Goal: Obtain resource: Obtain resource

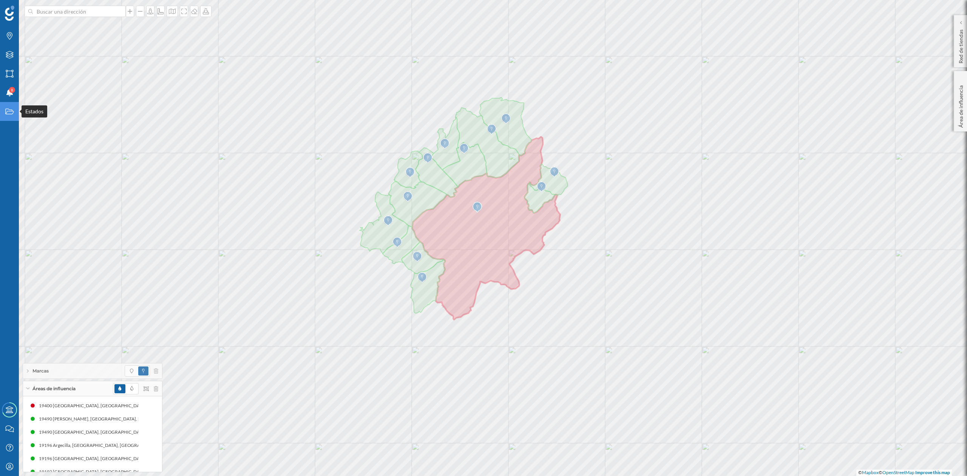
click at [5, 105] on div "Estados" at bounding box center [9, 111] width 19 height 19
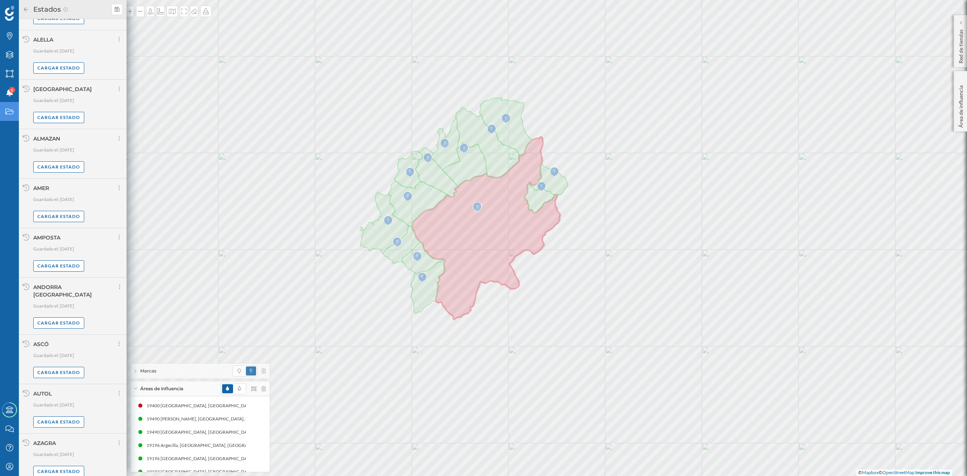
scroll to position [320, 0]
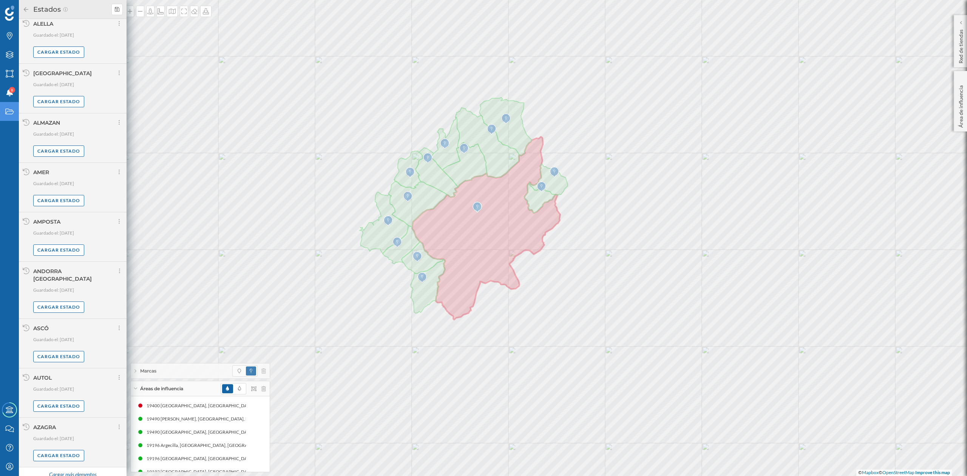
click at [76, 469] on div "Cargar más elementos" at bounding box center [72, 474] width 57 height 11
click at [80, 471] on div "Cargar más elementos" at bounding box center [72, 472] width 57 height 11
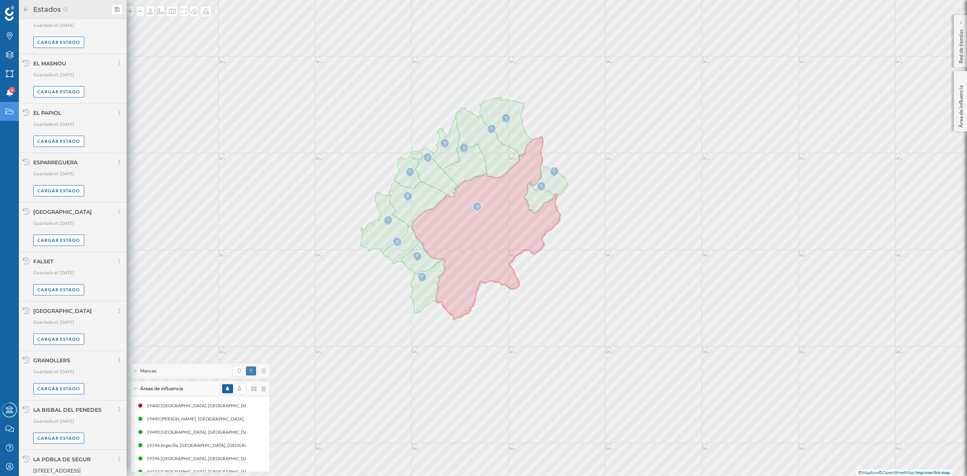
scroll to position [1902, 0]
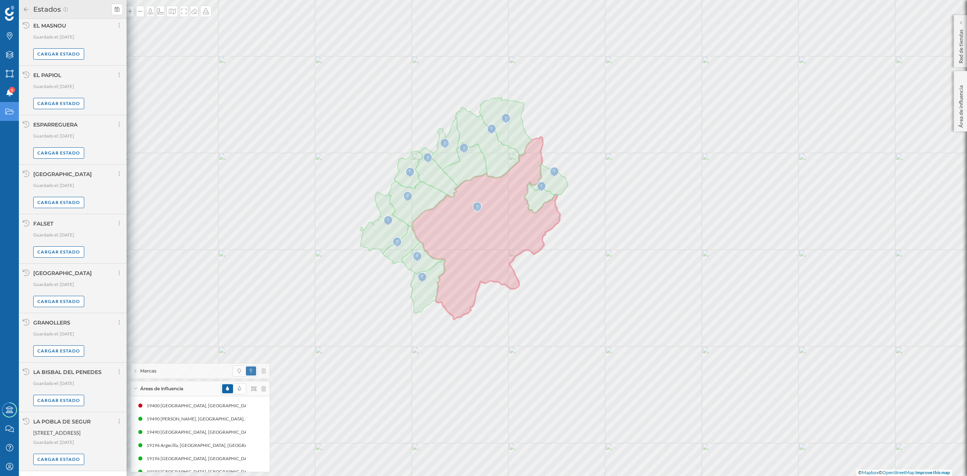
click at [70, 473] on div "Cargar más elementos" at bounding box center [72, 478] width 57 height 11
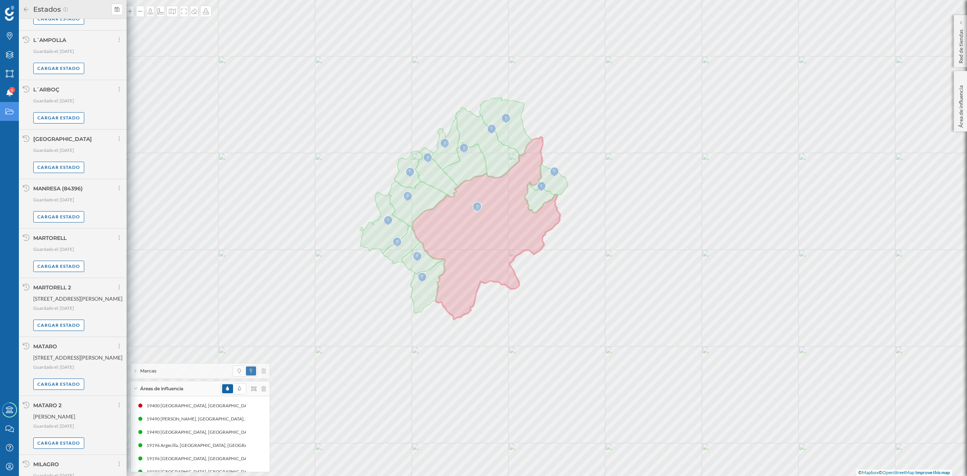
scroll to position [2683, 0]
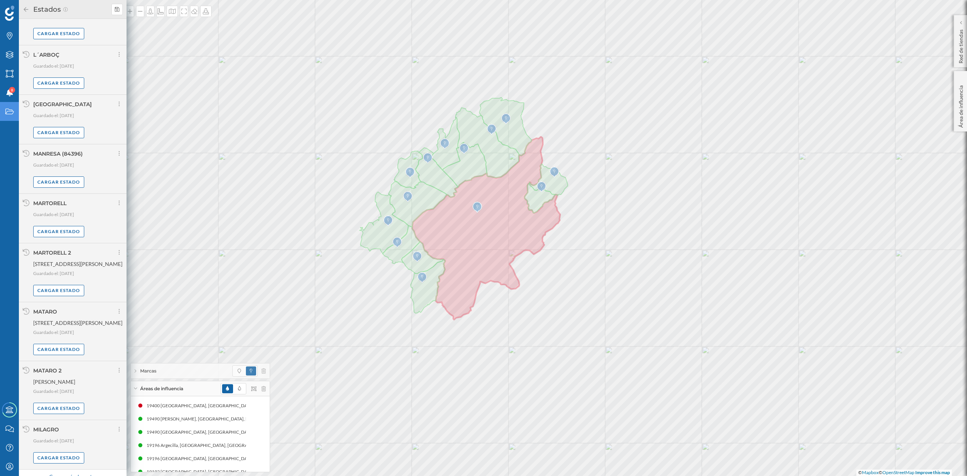
click at [79, 472] on div "Cargar más elementos" at bounding box center [72, 477] width 57 height 11
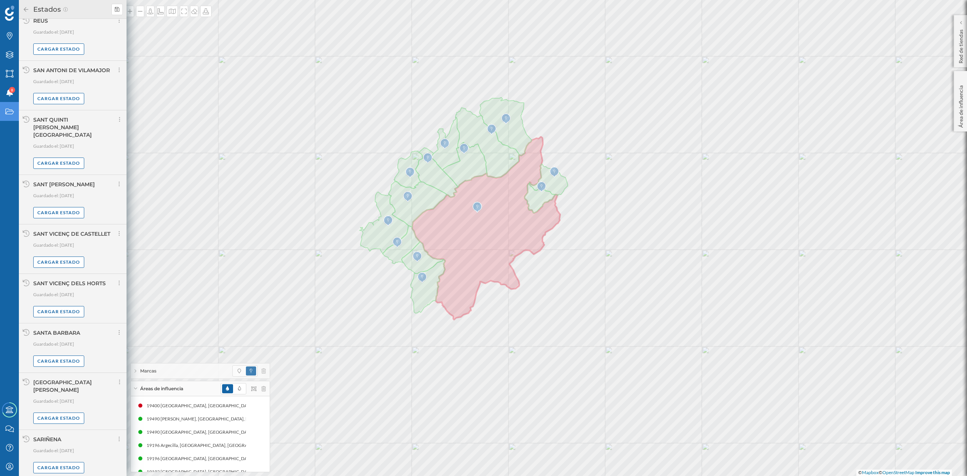
scroll to position [3458, 0]
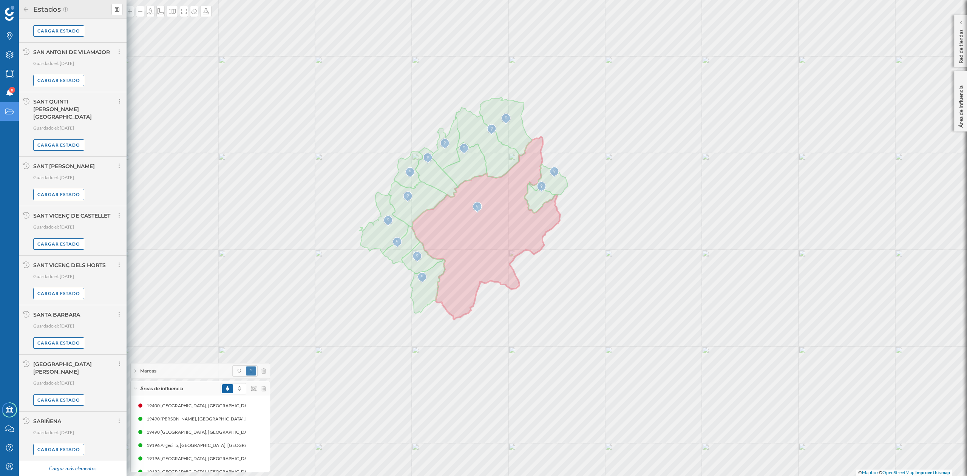
click at [76, 469] on div "Cargar más elementos" at bounding box center [72, 468] width 57 height 11
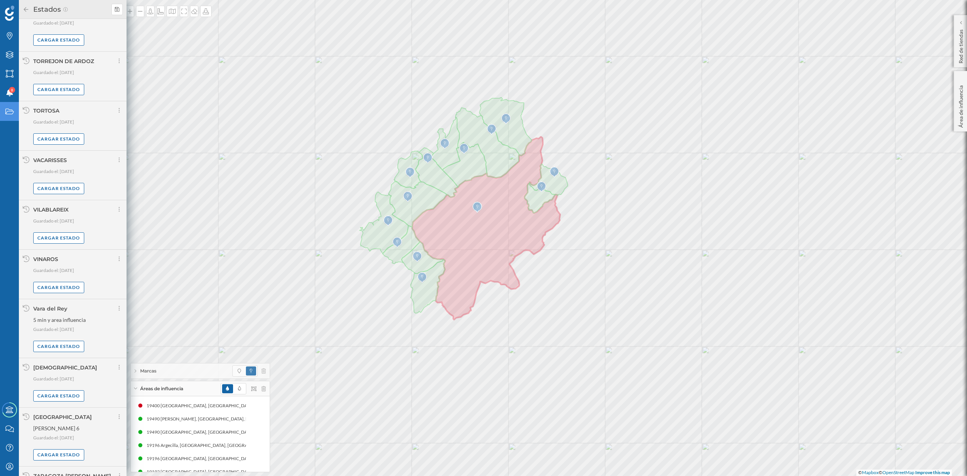
scroll to position [4248, 0]
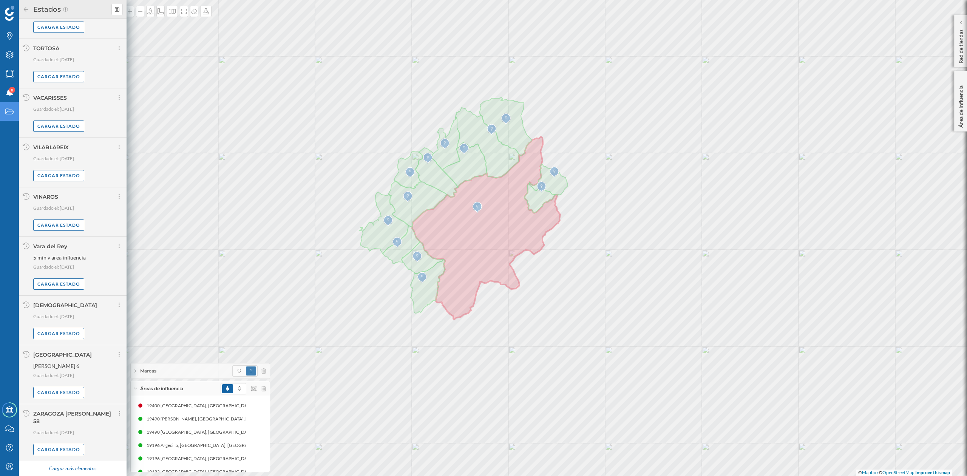
click at [73, 469] on div "Cargar más elementos" at bounding box center [72, 468] width 57 height 11
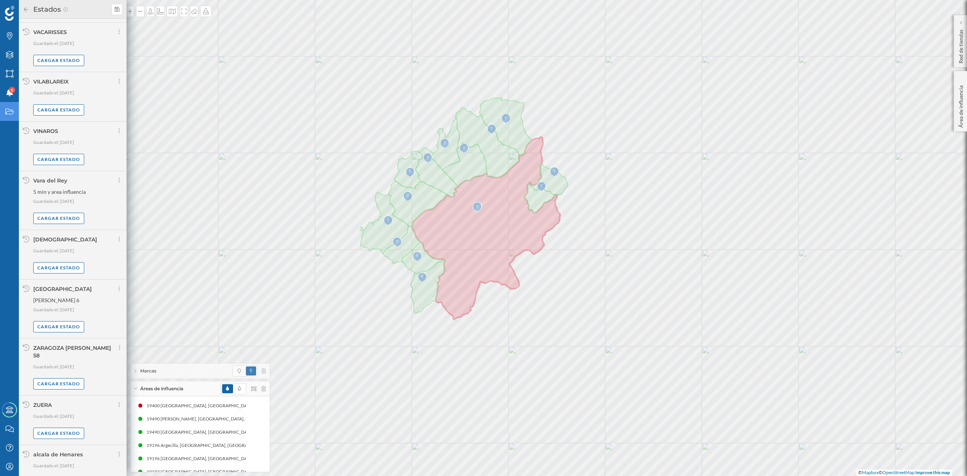
scroll to position [4332, 0]
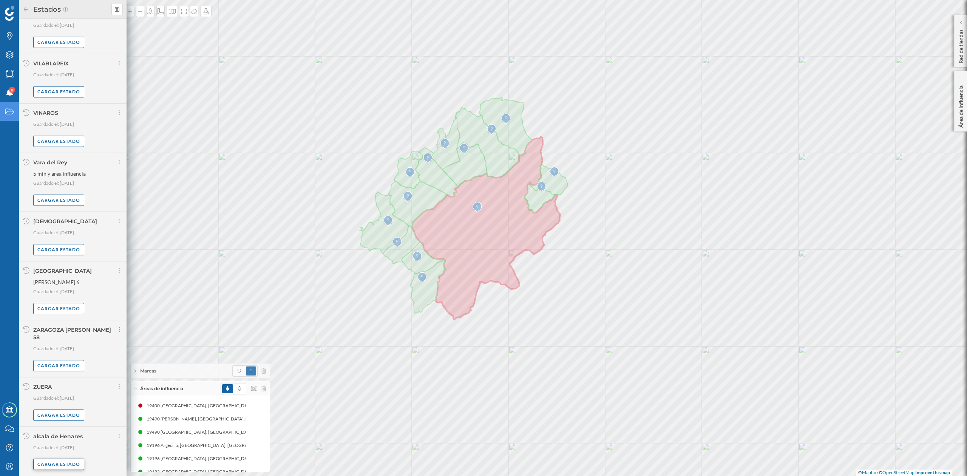
click at [55, 462] on div "Cargar estado" at bounding box center [58, 464] width 51 height 11
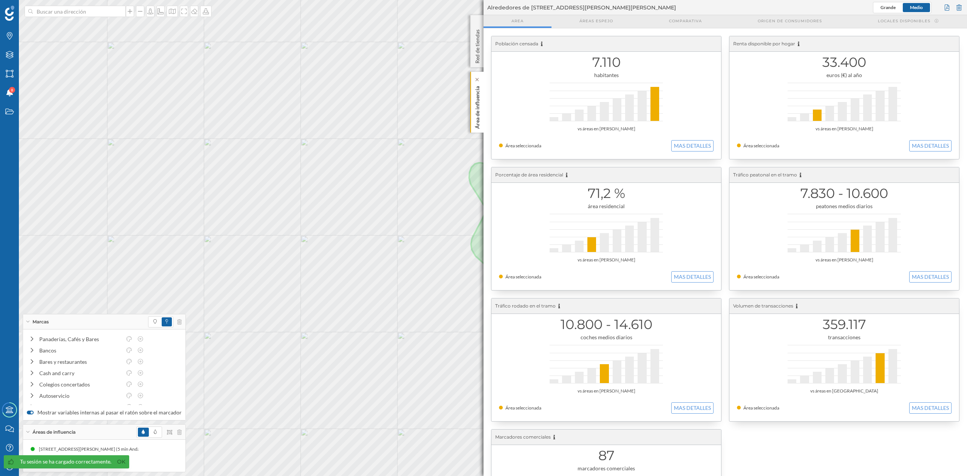
click at [477, 114] on p "Área de influencia" at bounding box center [478, 106] width 8 height 46
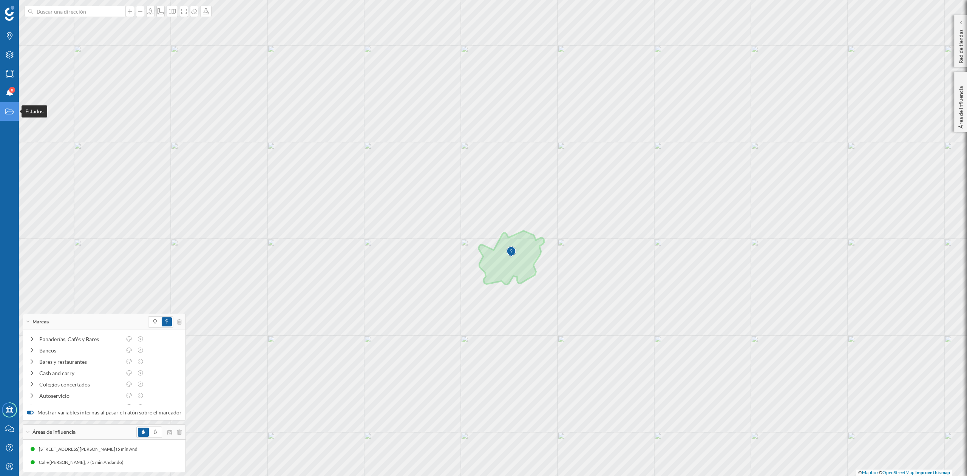
click at [2, 109] on div "Estados" at bounding box center [9, 111] width 19 height 19
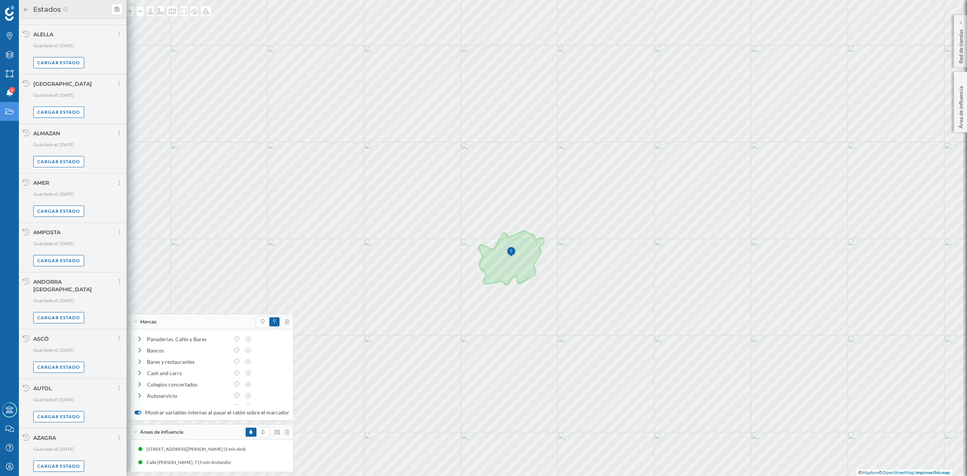
scroll to position [320, 0]
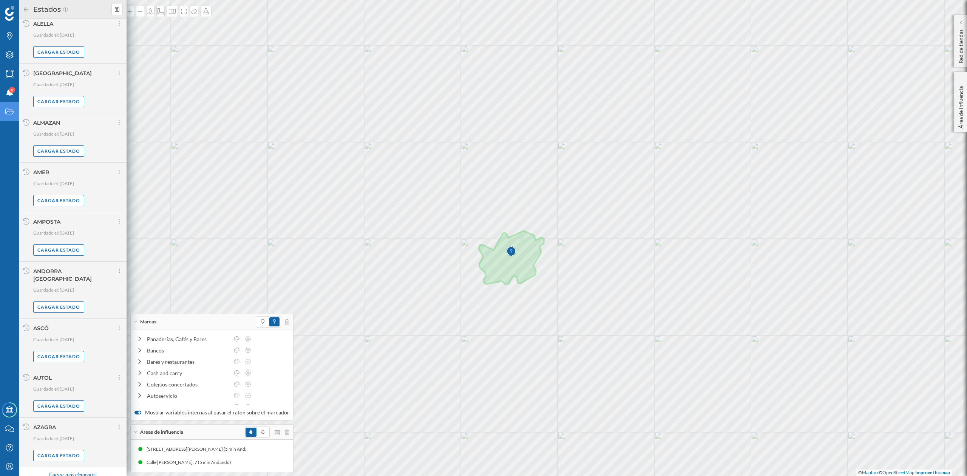
click at [71, 469] on div "Cargar más elementos" at bounding box center [72, 474] width 57 height 11
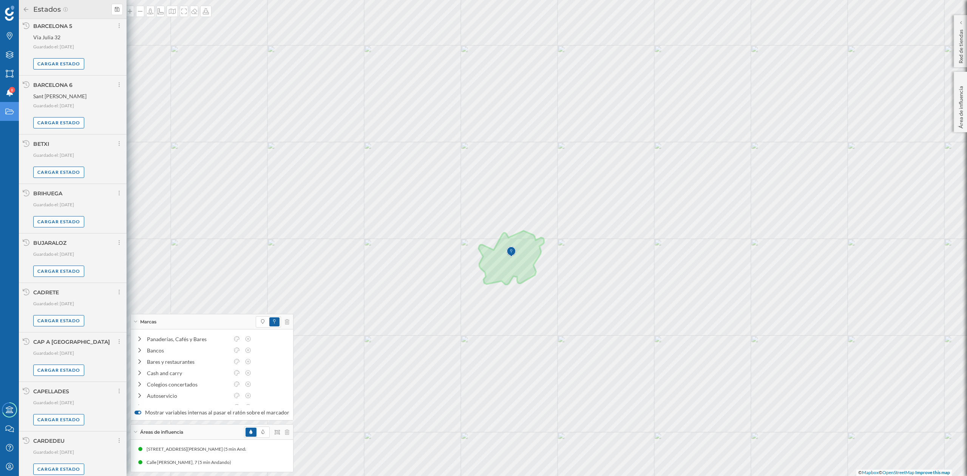
scroll to position [1121, 0]
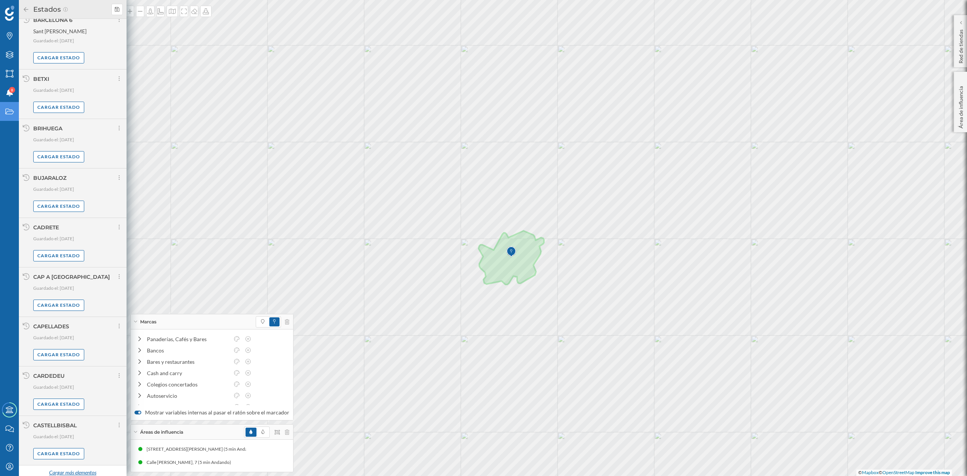
click at [71, 467] on div "Cargar más elementos" at bounding box center [72, 472] width 57 height 11
click at [78, 473] on div "Cargar más elementos" at bounding box center [72, 478] width 57 height 11
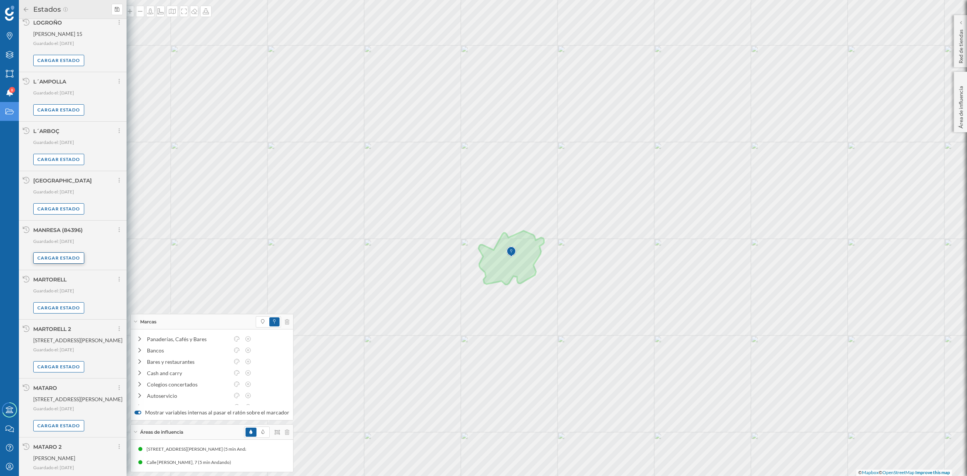
click at [71, 252] on div "Cargar estado" at bounding box center [58, 257] width 51 height 11
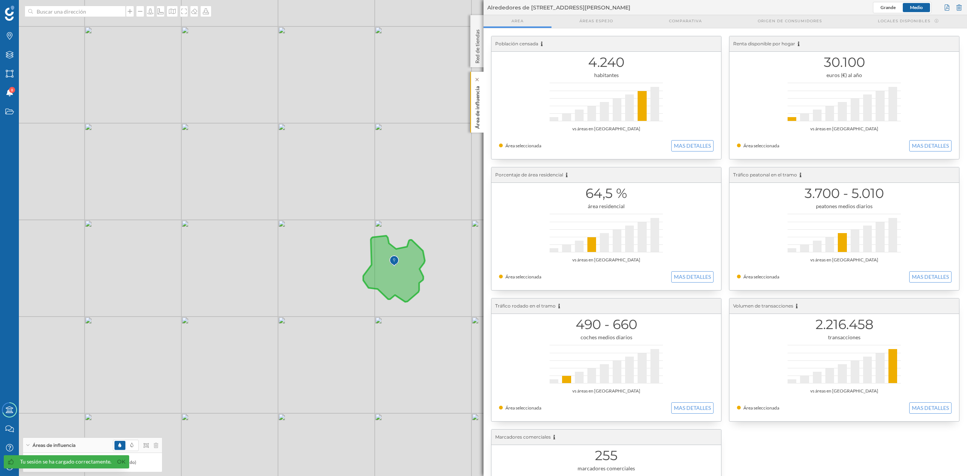
click at [472, 109] on div "Área de influencia" at bounding box center [476, 102] width 13 height 61
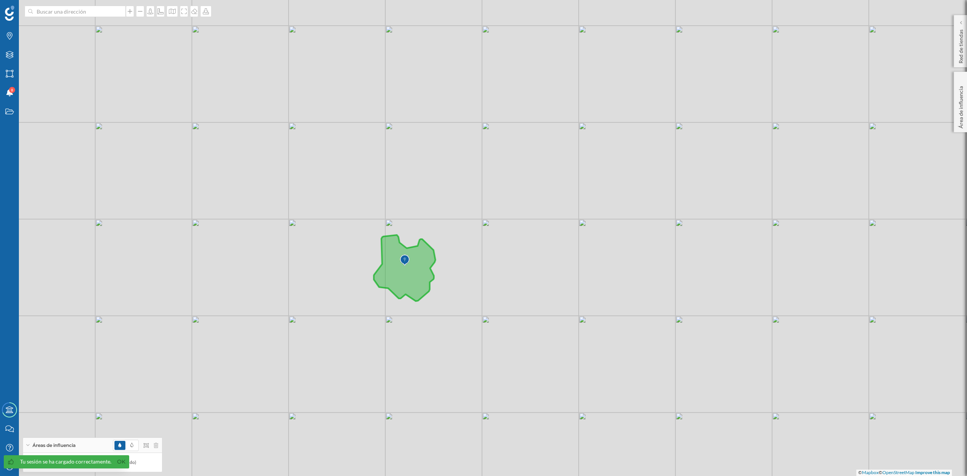
drag, startPoint x: 515, startPoint y: 311, endPoint x: 527, endPoint y: 311, distance: 12.9
click at [527, 311] on div "© Mapbox © OpenStreetMap Improve this map" at bounding box center [483, 238] width 967 height 476
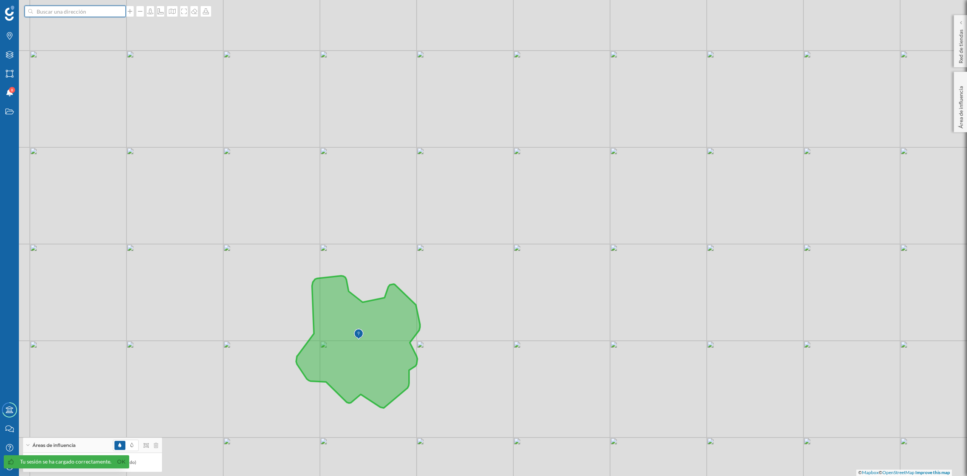
click at [82, 12] on input at bounding box center [75, 11] width 85 height 11
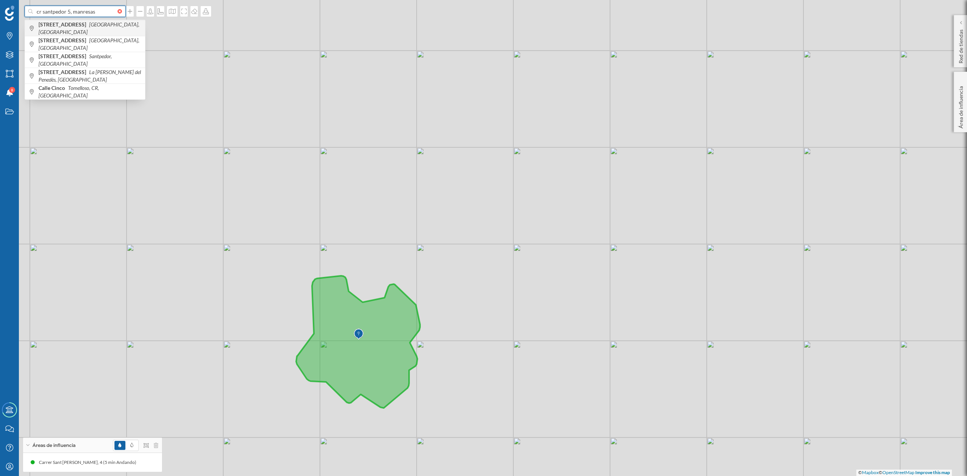
type input "cr santpedor 5, manresas"
click at [86, 28] on b "[STREET_ADDRESS]" at bounding box center [63, 24] width 49 height 6
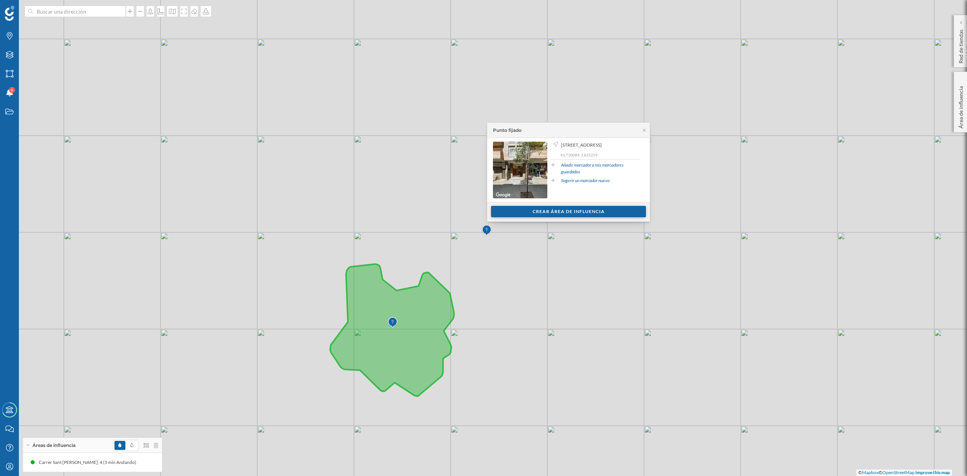
click at [557, 208] on div "Crear área de influencia" at bounding box center [568, 211] width 155 height 11
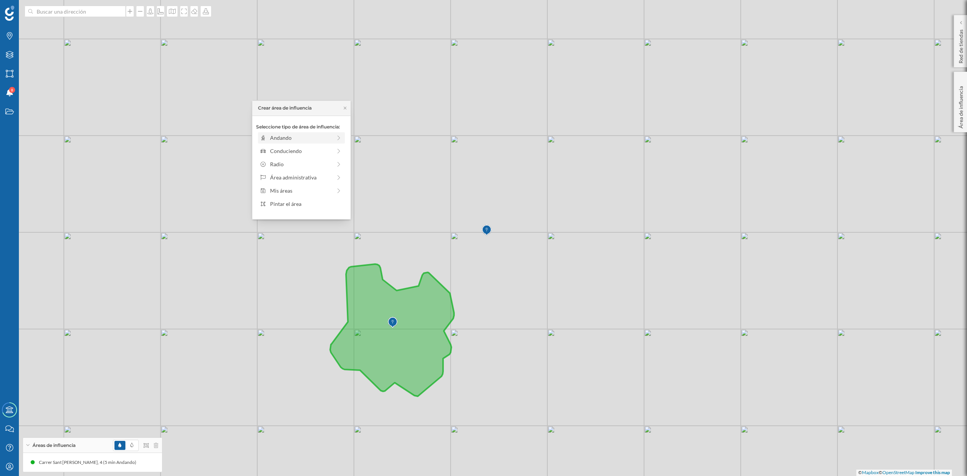
click at [276, 138] on div "Andando" at bounding box center [301, 138] width 62 height 8
drag, startPoint x: 266, startPoint y: 150, endPoint x: 274, endPoint y: 150, distance: 8.3
click at [274, 150] on div at bounding box center [274, 148] width 8 height 8
click at [294, 191] on div "Crear área de influencia" at bounding box center [301, 191] width 91 height 11
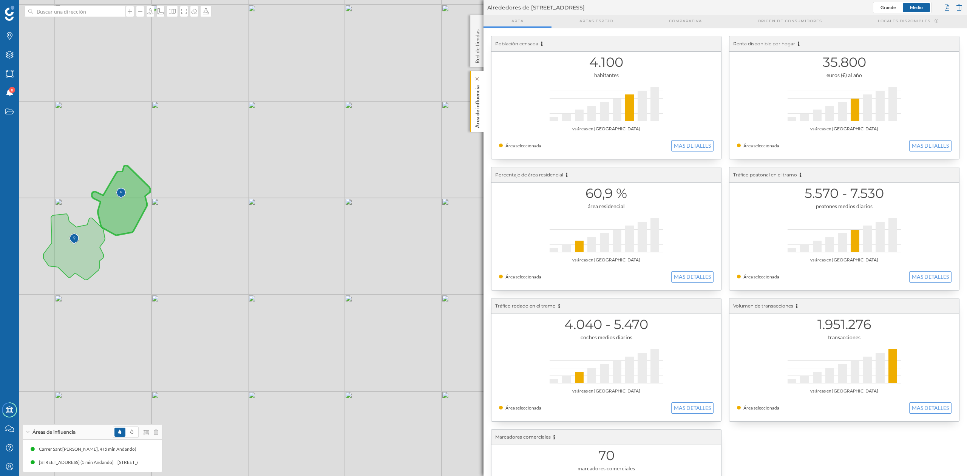
click at [475, 108] on p "Área de influencia" at bounding box center [478, 105] width 8 height 46
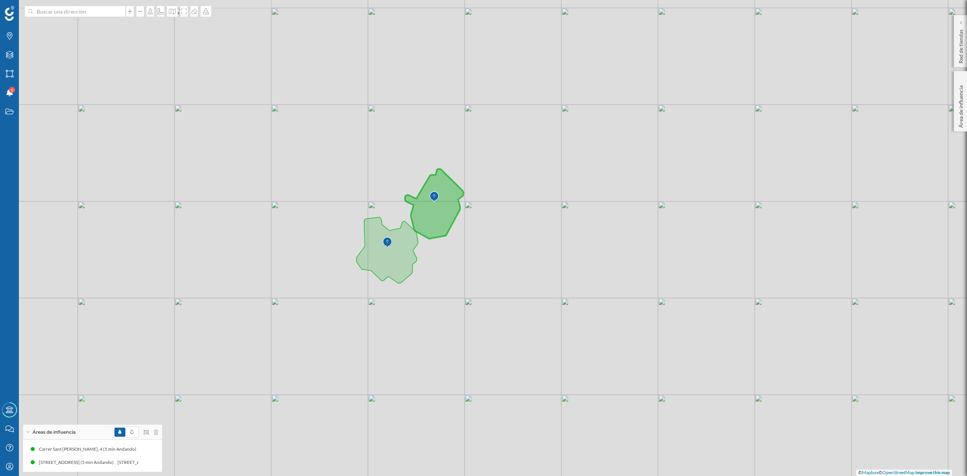
drag, startPoint x: 345, startPoint y: 228, endPoint x: 658, endPoint y: 232, distance: 313.2
click at [658, 232] on div "© Mapbox © OpenStreetMap Improve this map" at bounding box center [483, 238] width 967 height 476
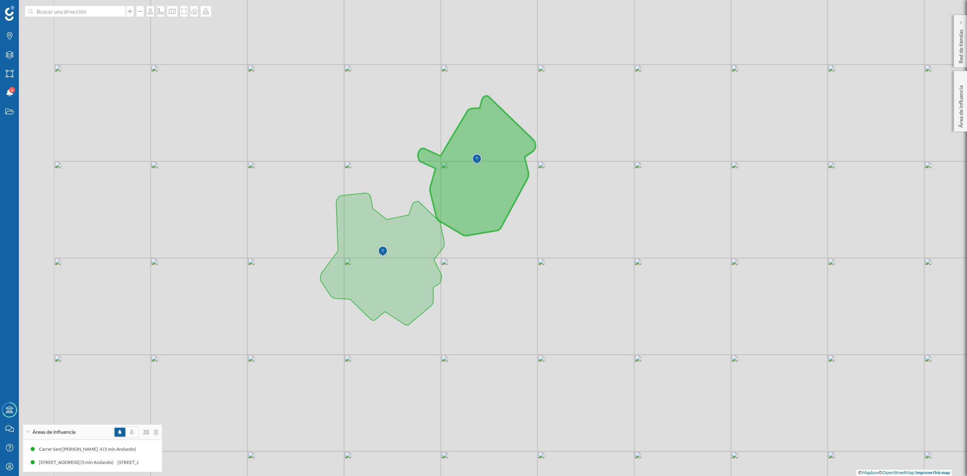
drag, startPoint x: 493, startPoint y: 262, endPoint x: 547, endPoint y: 247, distance: 56.8
click at [547, 247] on div "© Mapbox © OpenStreetMap Improve this map" at bounding box center [483, 238] width 967 height 476
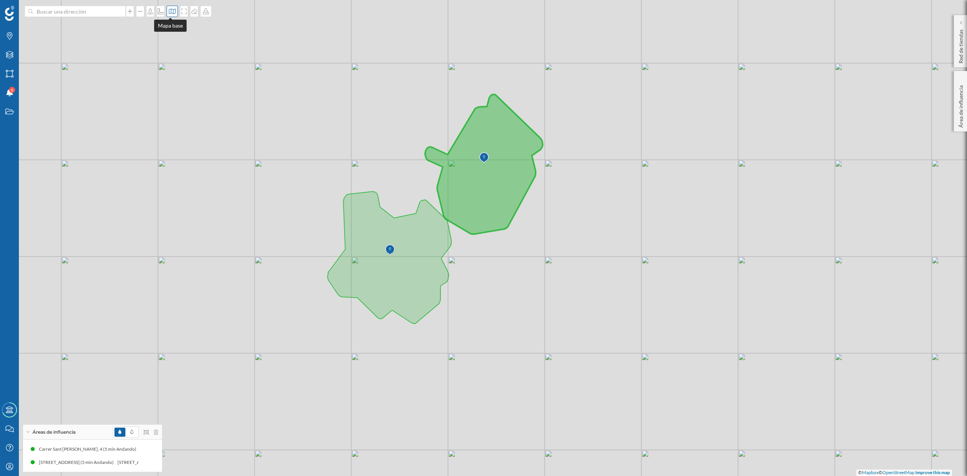
click at [169, 12] on icon at bounding box center [173, 11] width 8 height 6
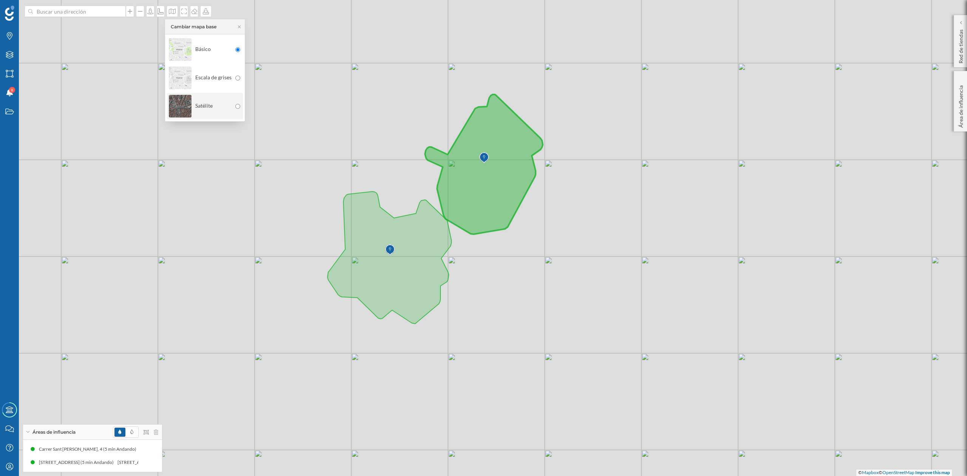
click at [182, 111] on img at bounding box center [180, 106] width 23 height 26
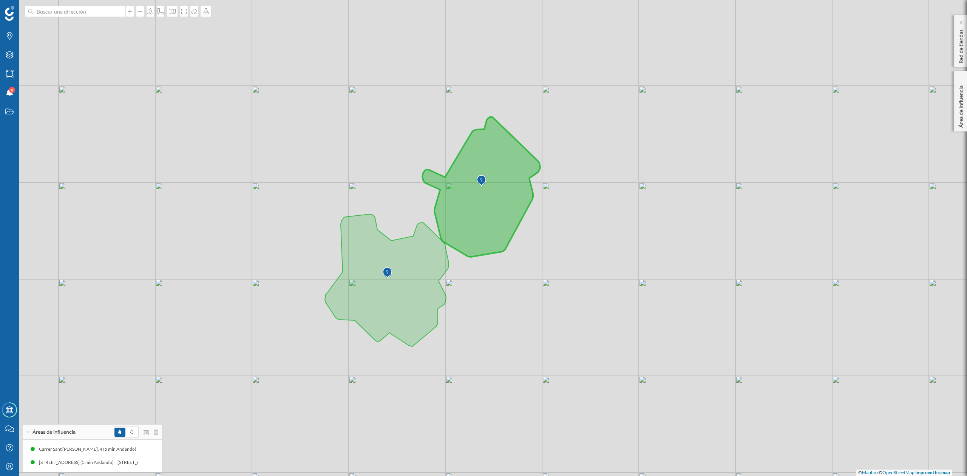
drag, startPoint x: 527, startPoint y: 236, endPoint x: 523, endPoint y: 264, distance: 28.6
click at [523, 264] on div "© Mapbox © OpenStreetMap Improve this map" at bounding box center [483, 238] width 967 height 476
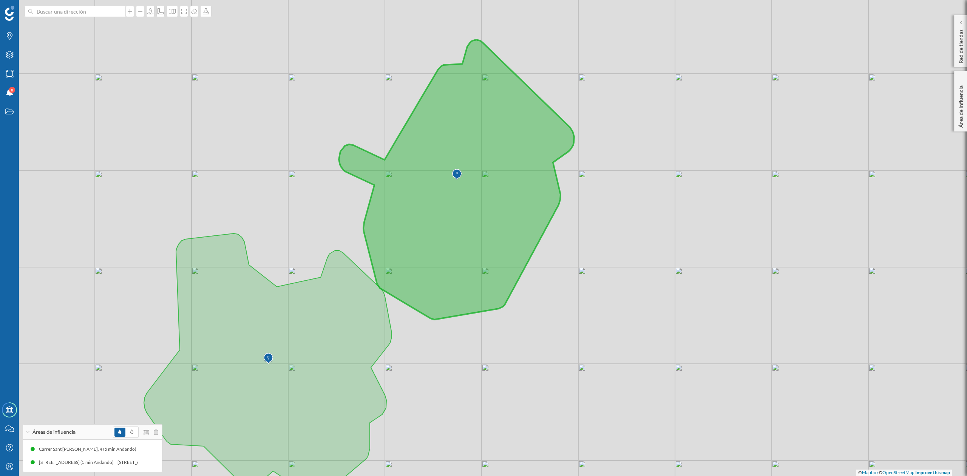
drag, startPoint x: 567, startPoint y: 229, endPoint x: 585, endPoint y: 263, distance: 39.0
click at [585, 263] on div "© Mapbox © OpenStreetMap Improve this map" at bounding box center [483, 238] width 967 height 476
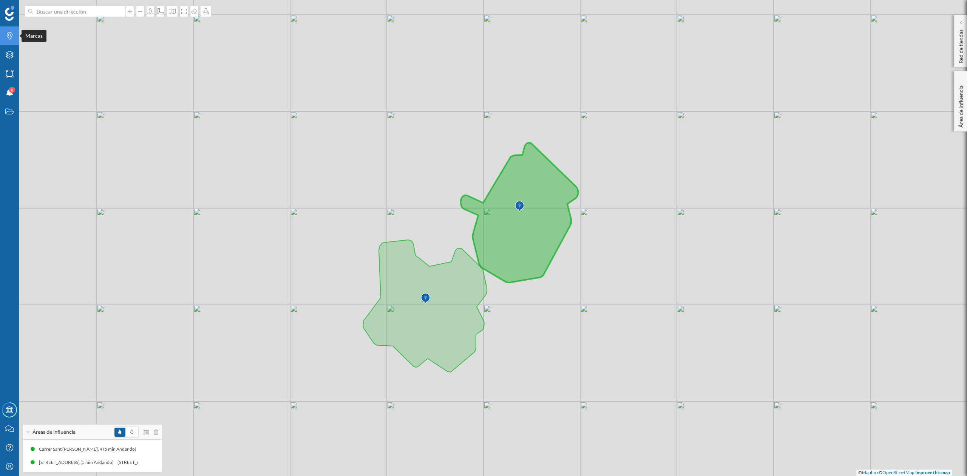
click at [8, 36] on icon "Marcas" at bounding box center [9, 36] width 9 height 8
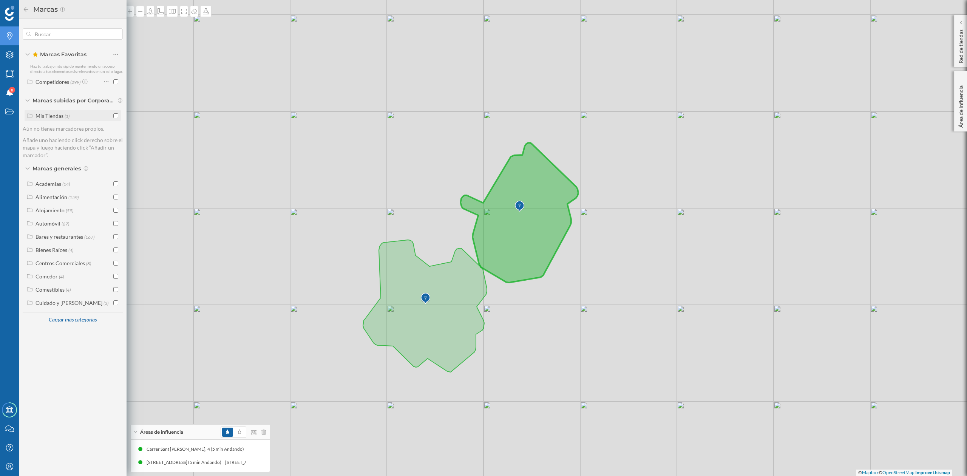
click at [115, 116] on input "checkbox" at bounding box center [115, 115] width 5 height 5
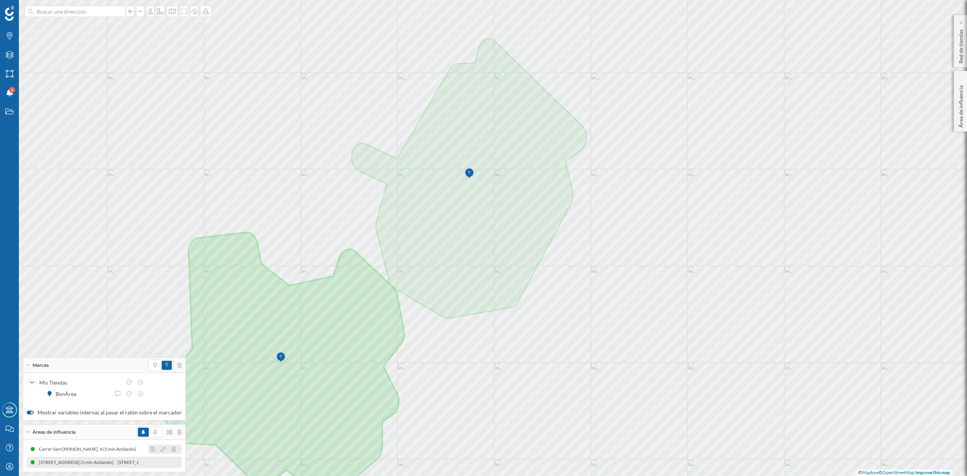
click at [172, 448] on icon at bounding box center [174, 449] width 5 height 5
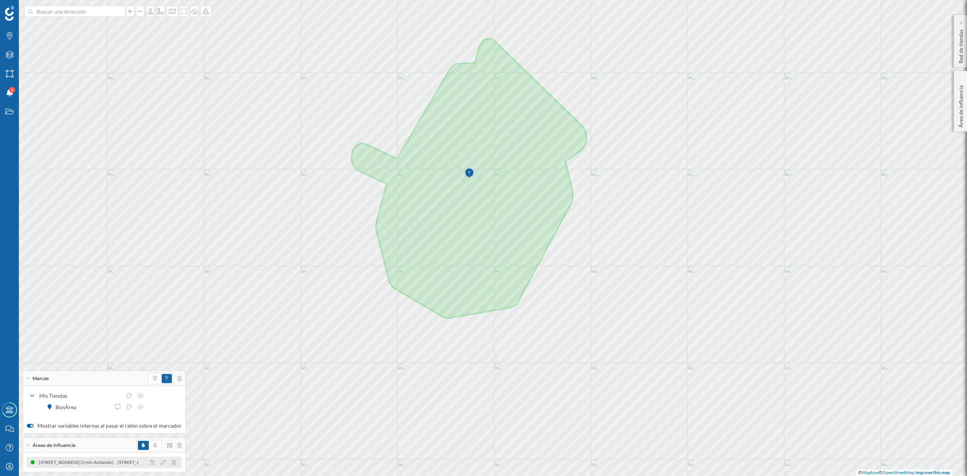
click at [158, 465] on div at bounding box center [165, 462] width 34 height 9
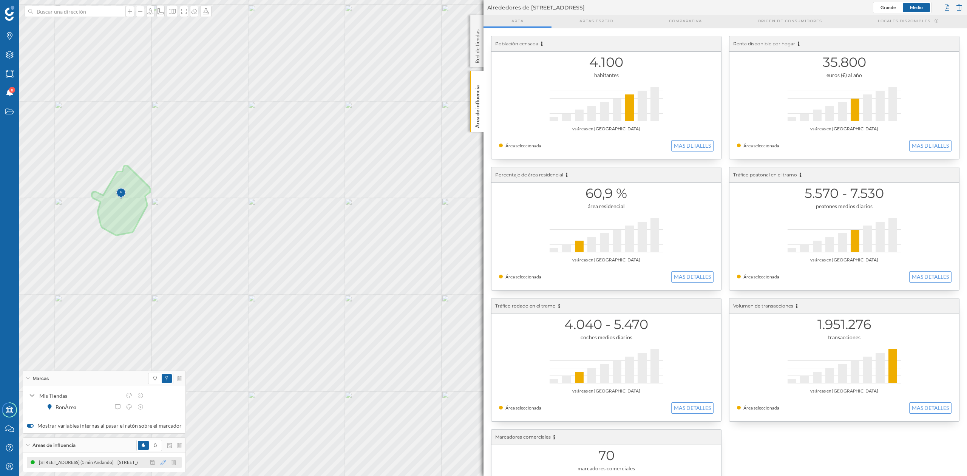
click at [161, 463] on icon at bounding box center [163, 462] width 5 height 5
click at [144, 410] on div at bounding box center [144, 409] width 8 height 8
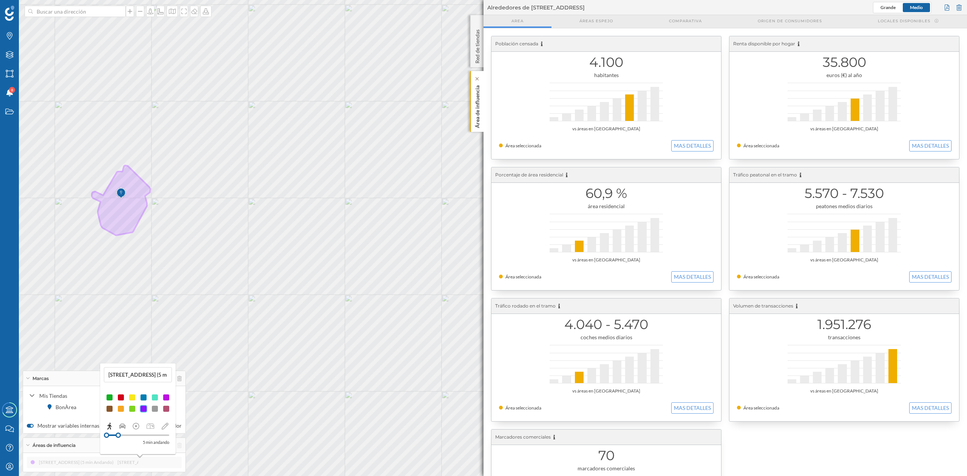
click at [471, 120] on div "Área de influencia" at bounding box center [476, 101] width 13 height 61
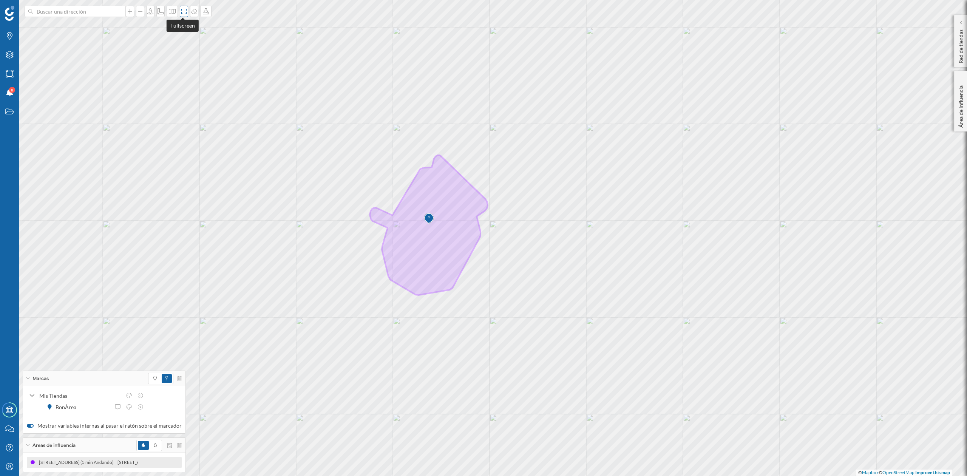
click at [180, 11] on icon at bounding box center [184, 11] width 8 height 6
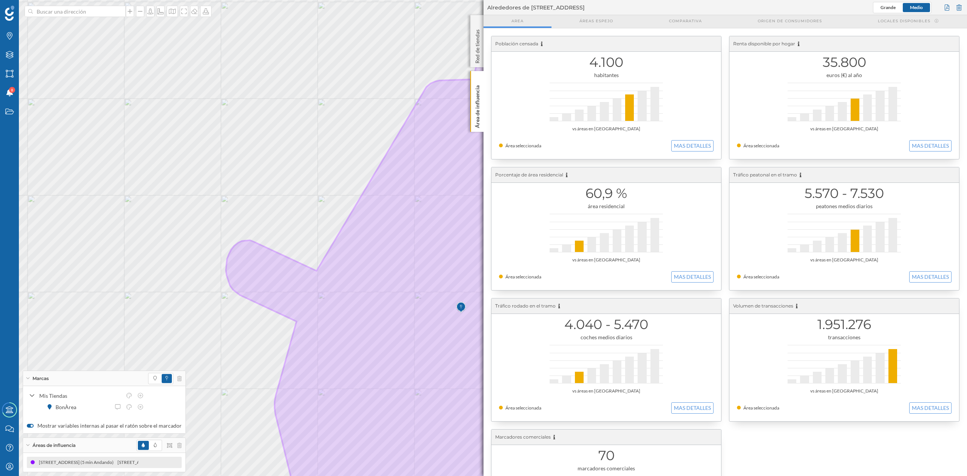
click at [687, 139] on div "4.100 habitantes vs áreas en [GEOGRAPHIC_DATA] Área seleccionada MAS DETALLES" at bounding box center [607, 97] width 230 height 123
click at [687, 145] on button "MAS DETALLES" at bounding box center [692, 145] width 42 height 11
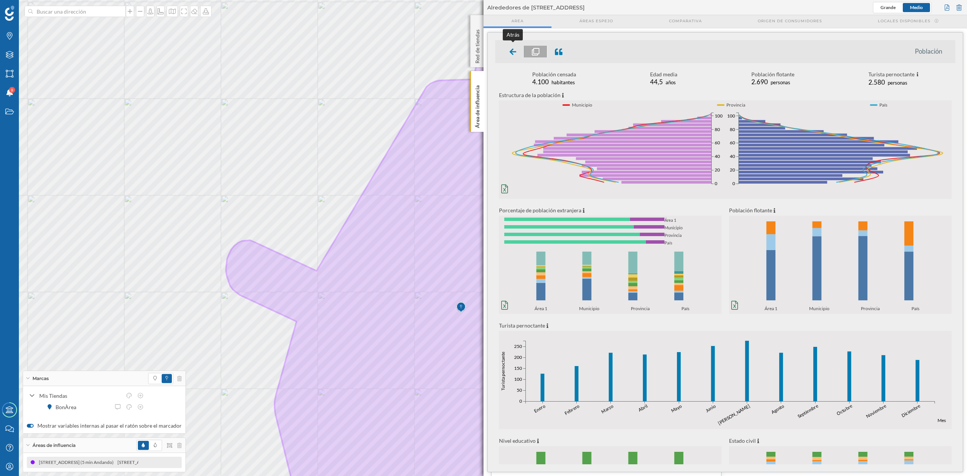
click at [512, 49] on icon at bounding box center [513, 51] width 7 height 6
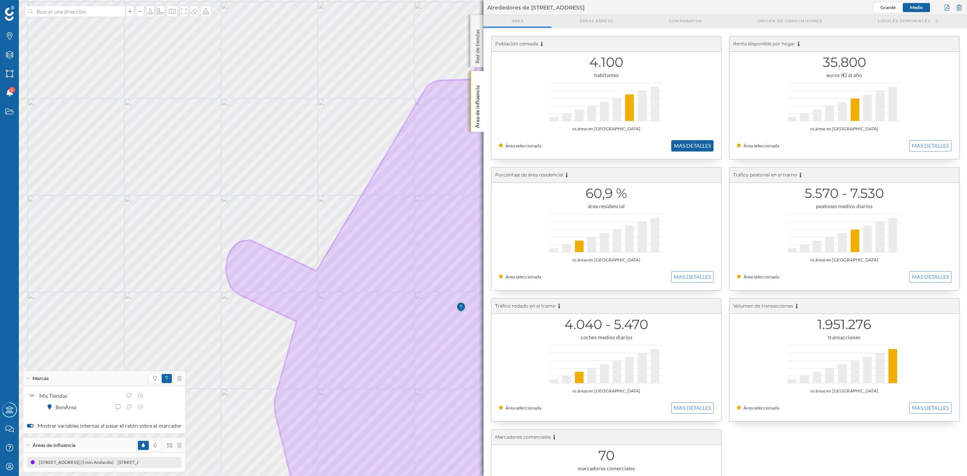
click at [701, 141] on button "MAS DETALLES" at bounding box center [692, 145] width 42 height 11
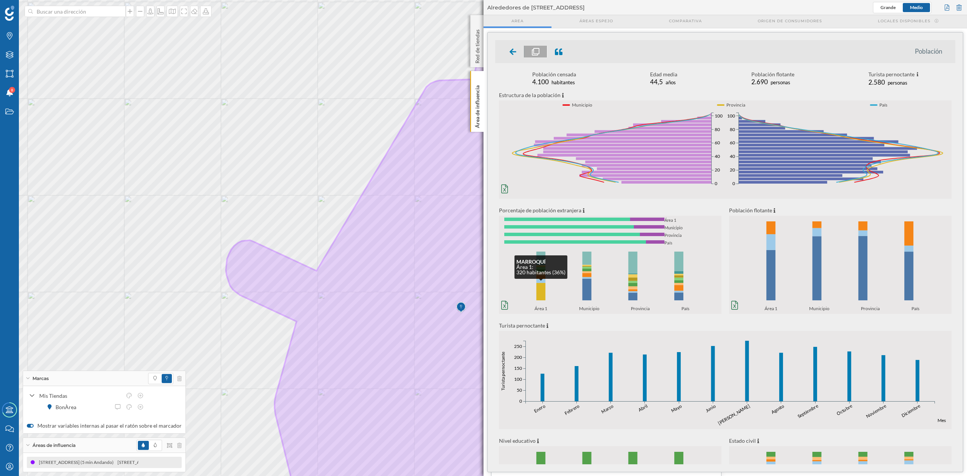
click at [543, 300] on rect at bounding box center [541, 291] width 9 height 17
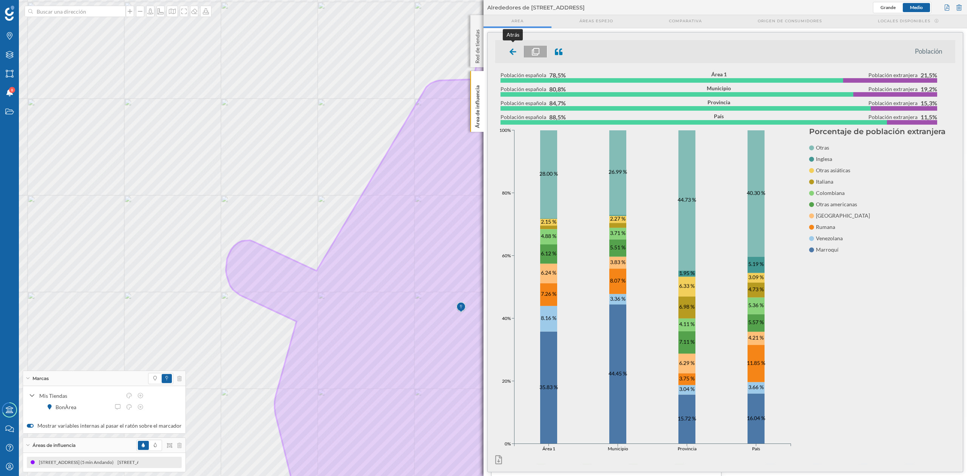
click at [510, 51] on icon at bounding box center [513, 52] width 7 height 8
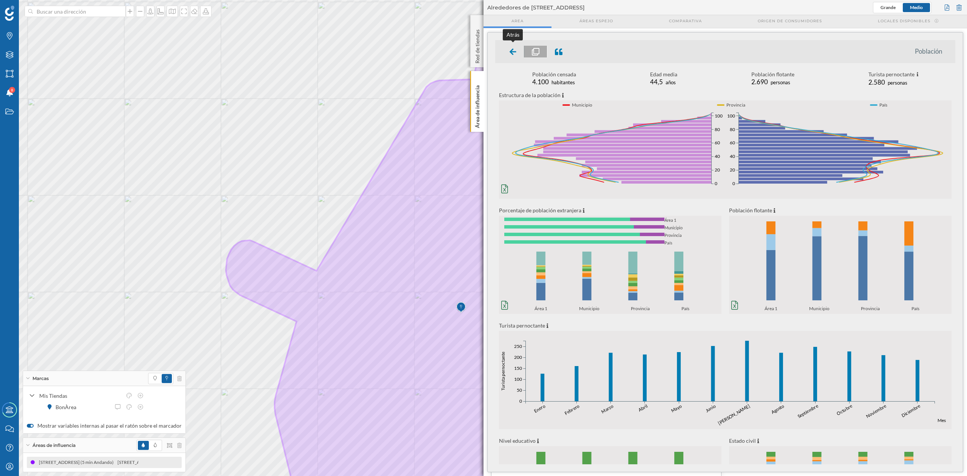
click at [511, 52] on icon at bounding box center [513, 51] width 7 height 6
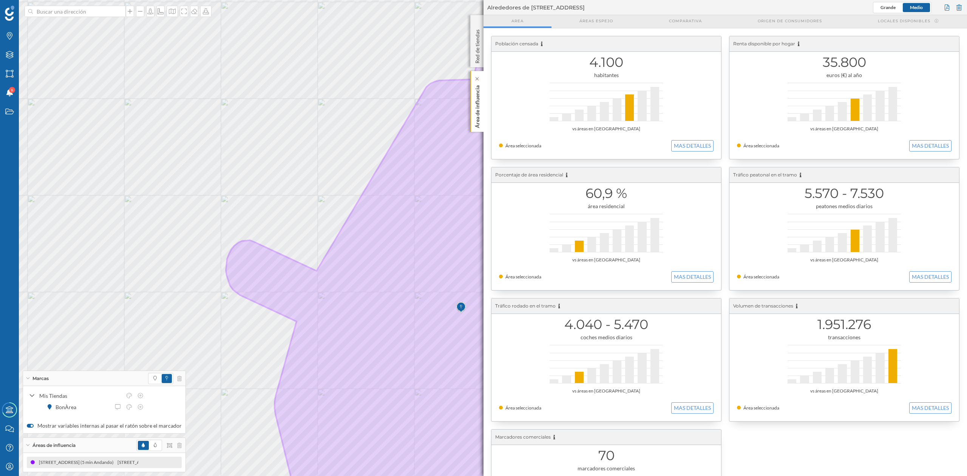
click at [475, 108] on p "Área de influencia" at bounding box center [478, 105] width 8 height 46
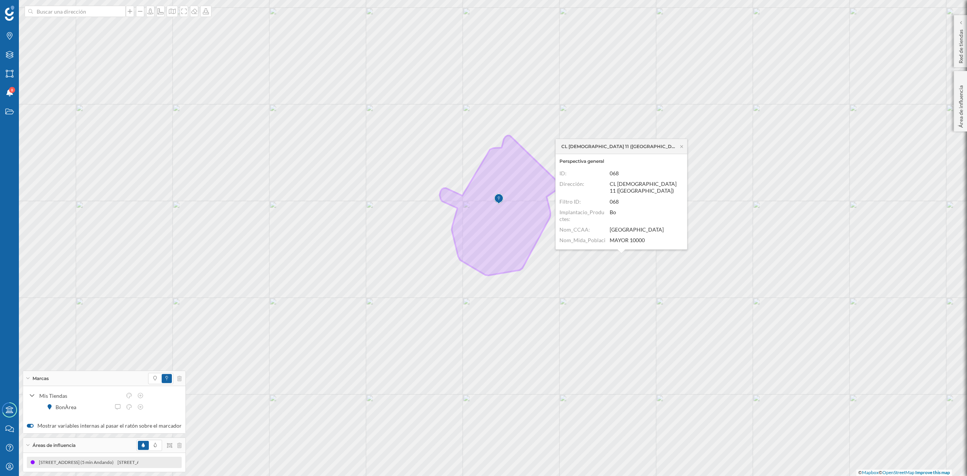
drag, startPoint x: 682, startPoint y: 144, endPoint x: 665, endPoint y: 186, distance: 45.3
click at [682, 144] on icon at bounding box center [682, 146] width 6 height 5
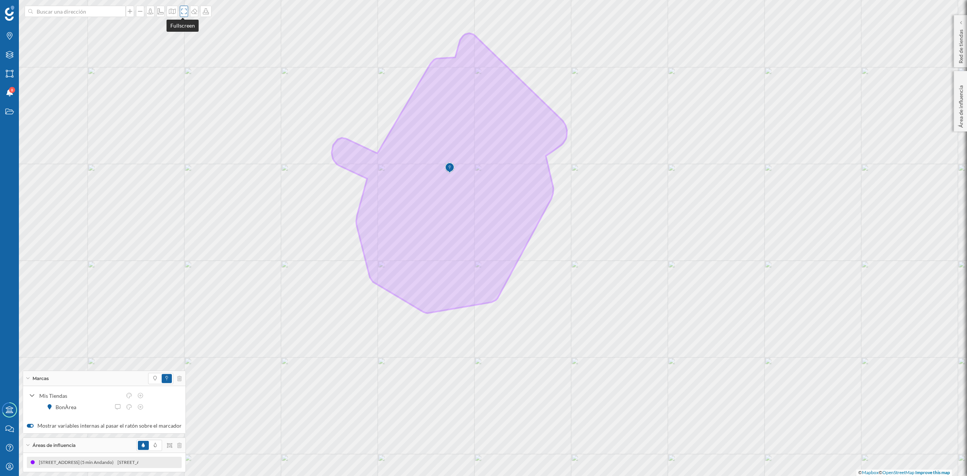
click at [181, 10] on icon at bounding box center [183, 11] width 5 height 5
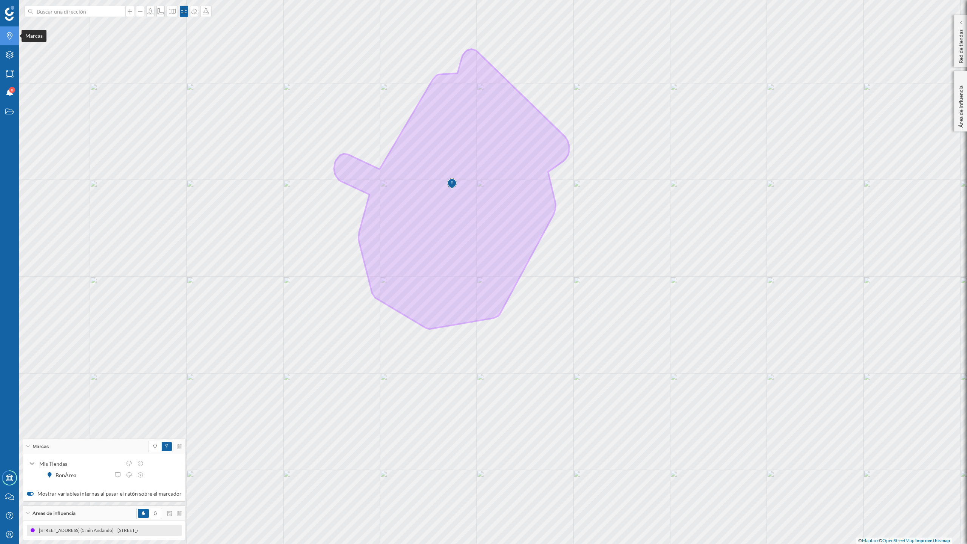
click at [6, 35] on icon "Marcas" at bounding box center [9, 36] width 9 height 8
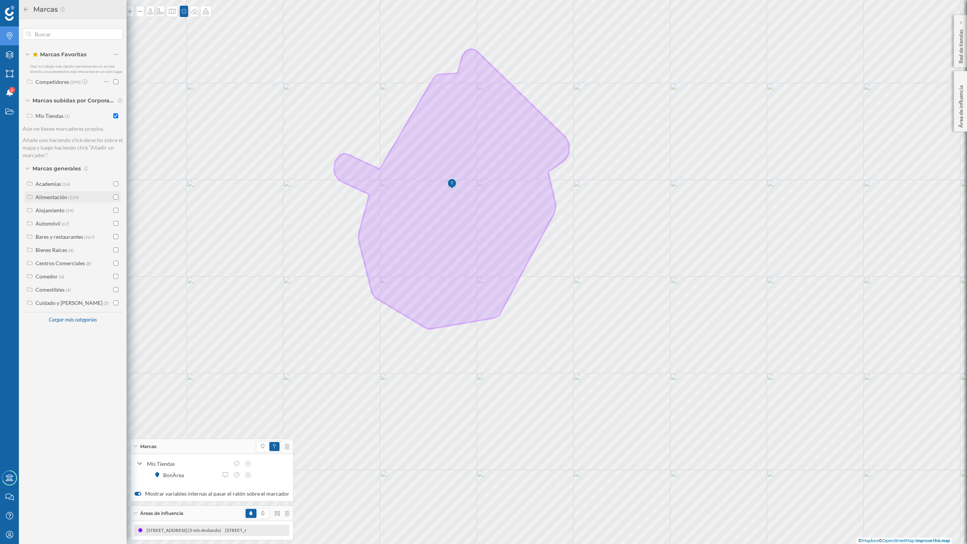
click at [115, 195] on input "checkbox" at bounding box center [115, 197] width 5 height 5
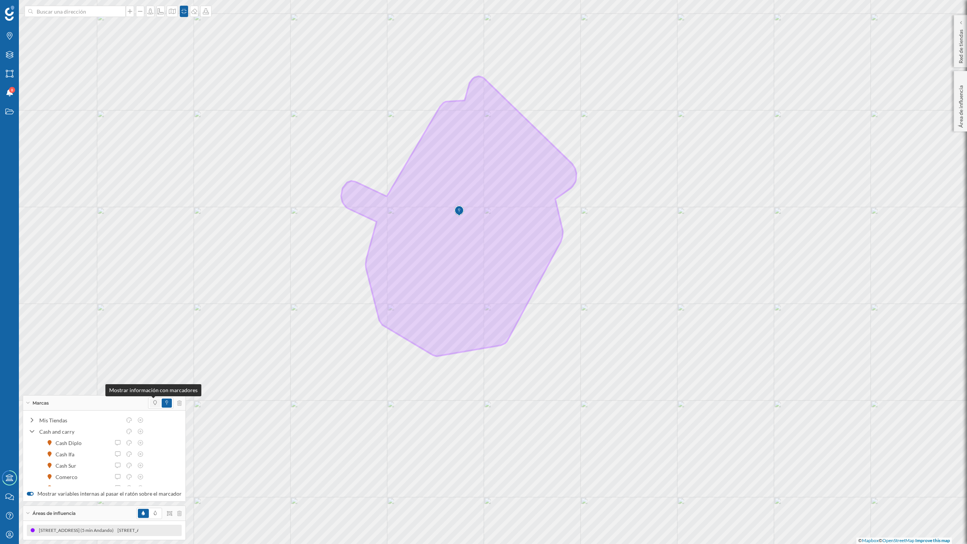
click at [153, 404] on icon at bounding box center [154, 402] width 3 height 5
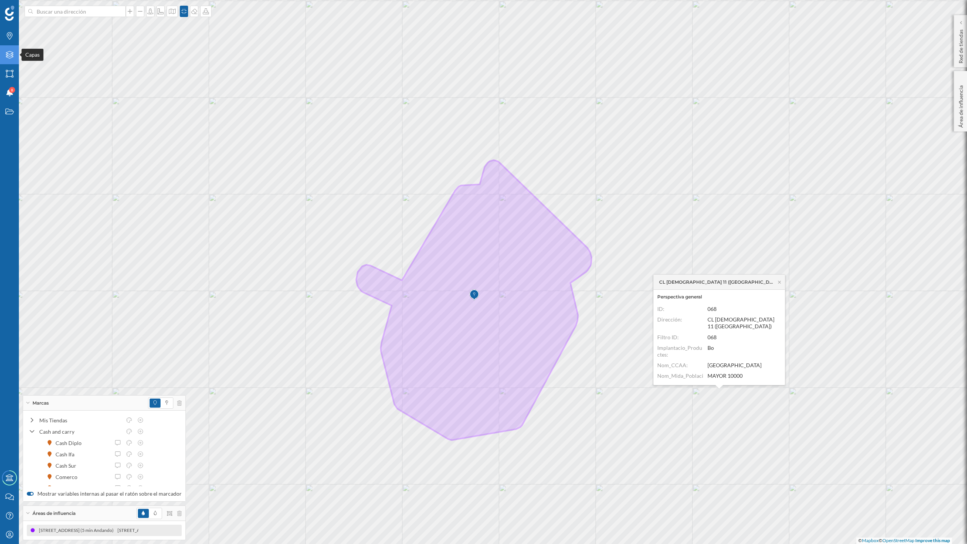
click at [5, 55] on icon "Capas" at bounding box center [9, 55] width 9 height 8
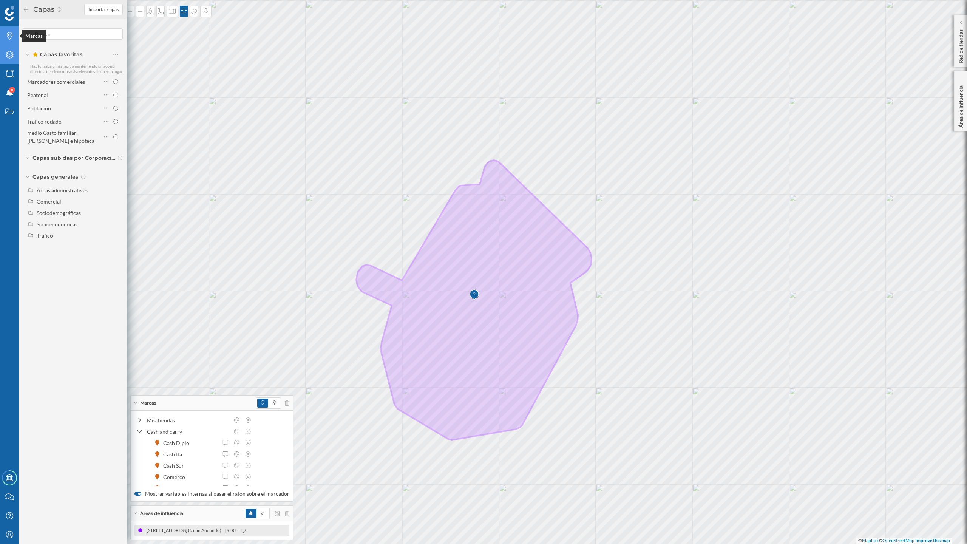
click at [9, 34] on icon "Marcas" at bounding box center [9, 36] width 9 height 8
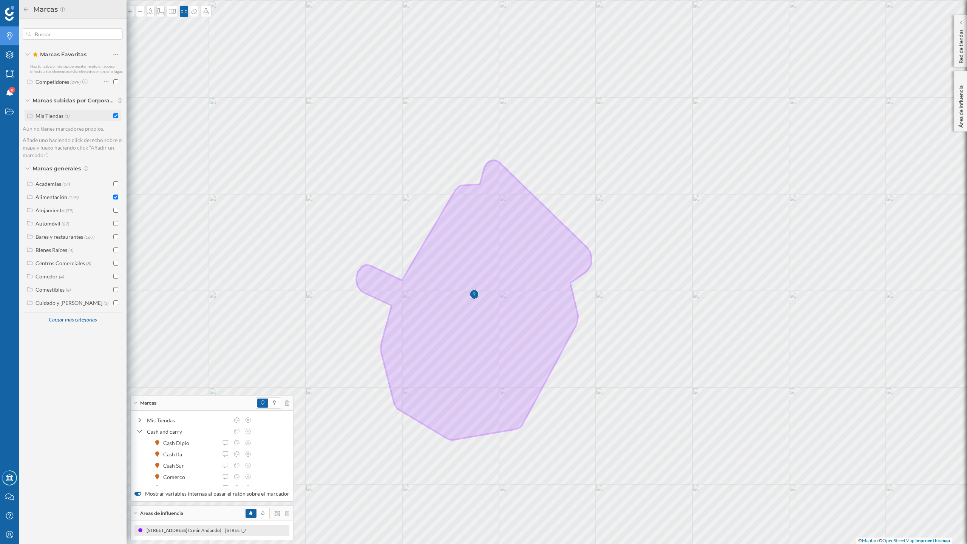
click at [118, 116] on input "checkbox" at bounding box center [115, 115] width 5 height 5
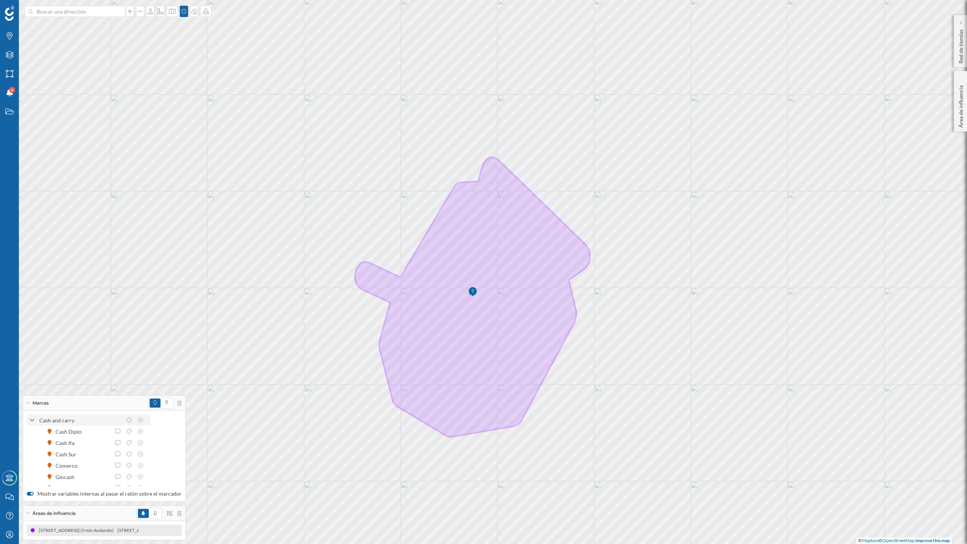
click at [34, 415] on div "Cash and carry" at bounding box center [89, 419] width 124 height 11
click at [28, 402] on icon at bounding box center [28, 403] width 4 height 2
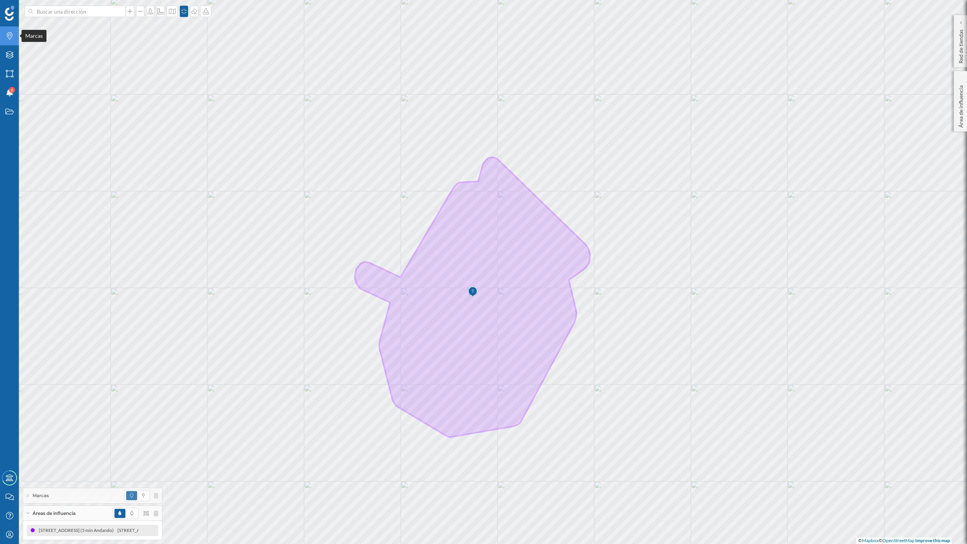
click at [8, 37] on icon at bounding box center [10, 36] width 6 height 8
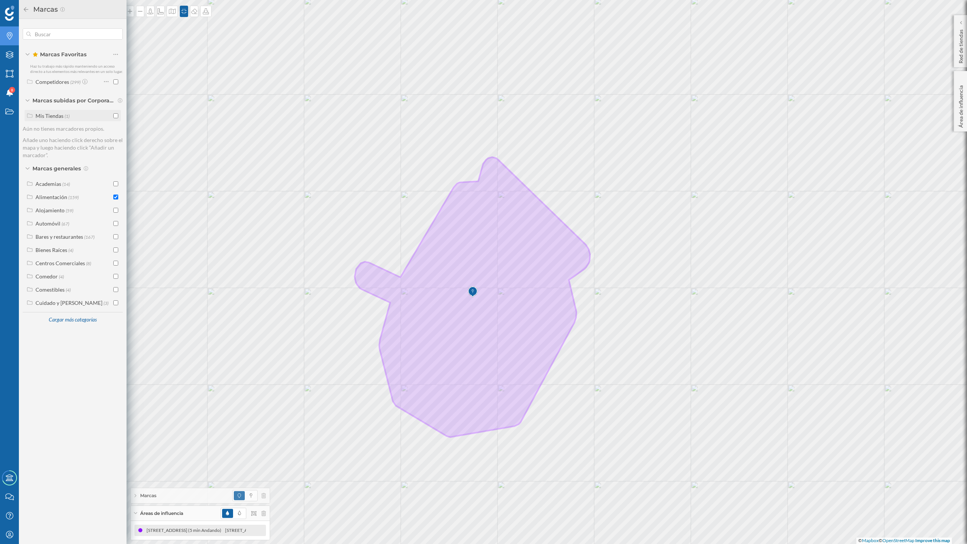
click at [116, 114] on input "checkbox" at bounding box center [115, 115] width 5 height 5
click at [249, 476] on span at bounding box center [251, 495] width 10 height 9
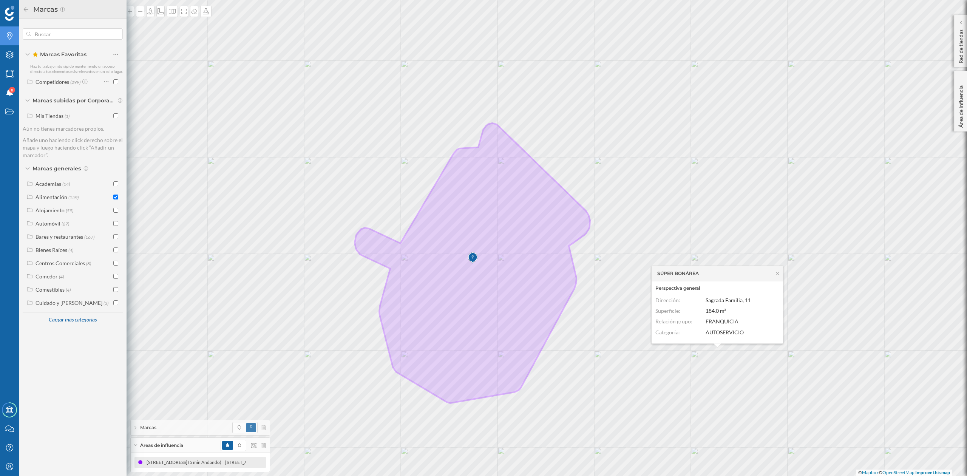
click at [27, 9] on icon at bounding box center [26, 9] width 5 height 5
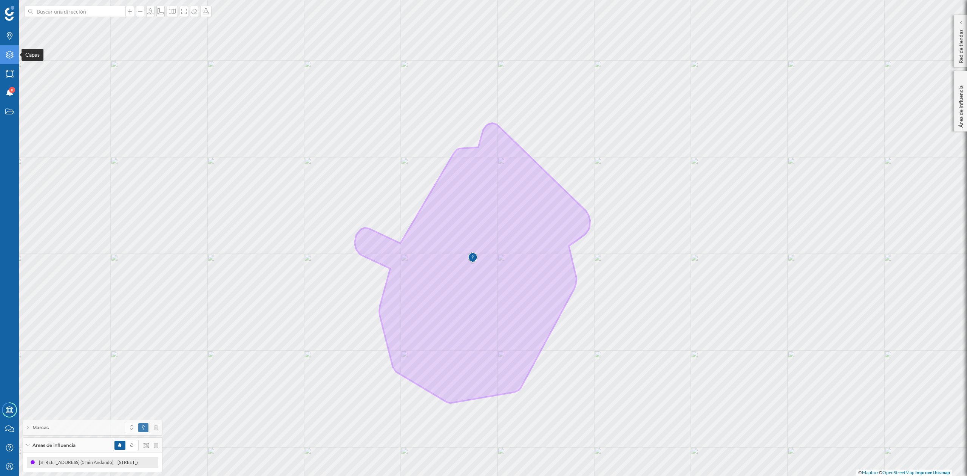
click at [8, 49] on div "Capas" at bounding box center [9, 54] width 19 height 19
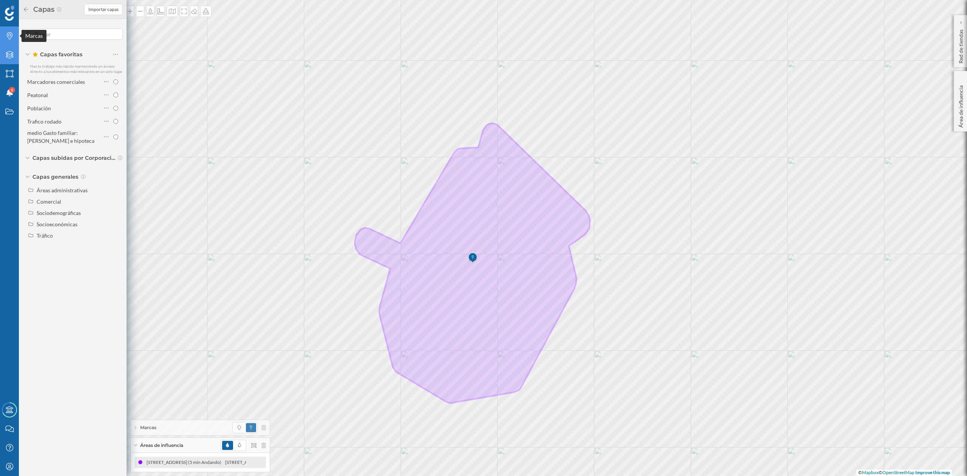
click at [7, 33] on icon "Marcas" at bounding box center [9, 36] width 9 height 8
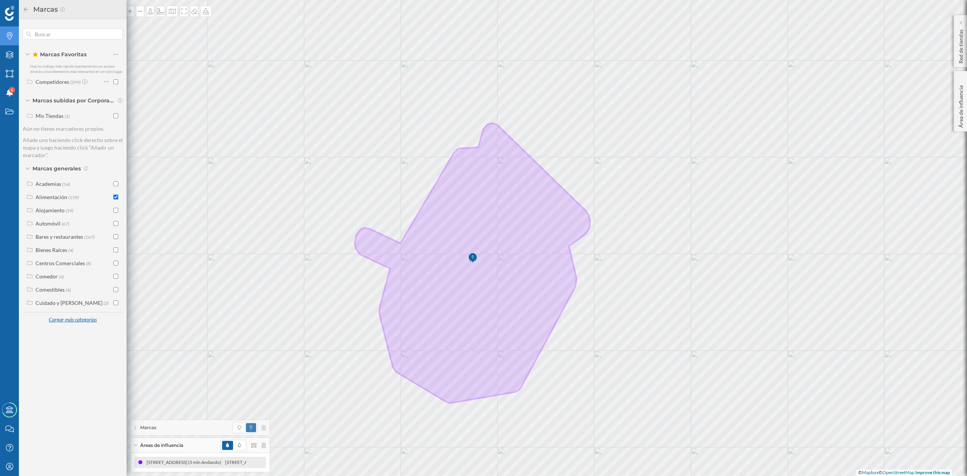
click at [65, 320] on div "Cargar más categorías" at bounding box center [72, 319] width 57 height 11
click at [64, 424] on div "Salud y Belleza" at bounding box center [53, 422] width 34 height 6
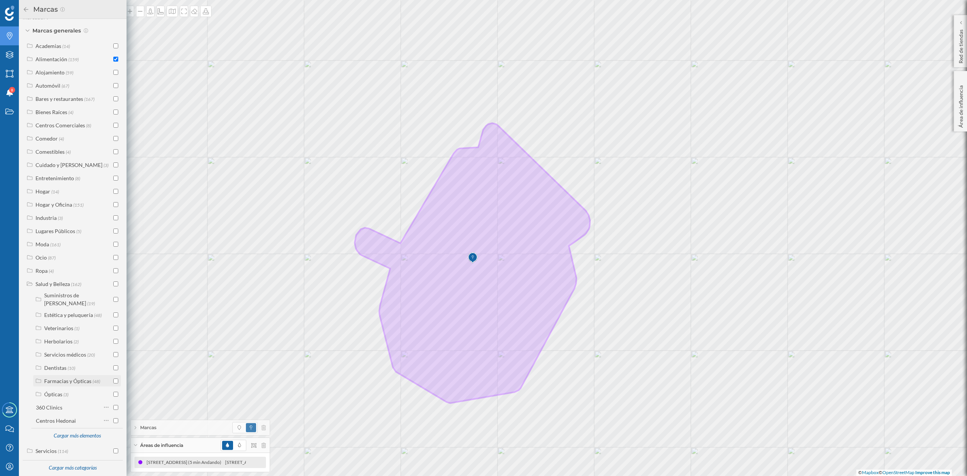
click at [70, 378] on div "Farmacias y Ópticas" at bounding box center [67, 381] width 47 height 6
click at [113, 322] on input "checkbox" at bounding box center [115, 324] width 5 height 5
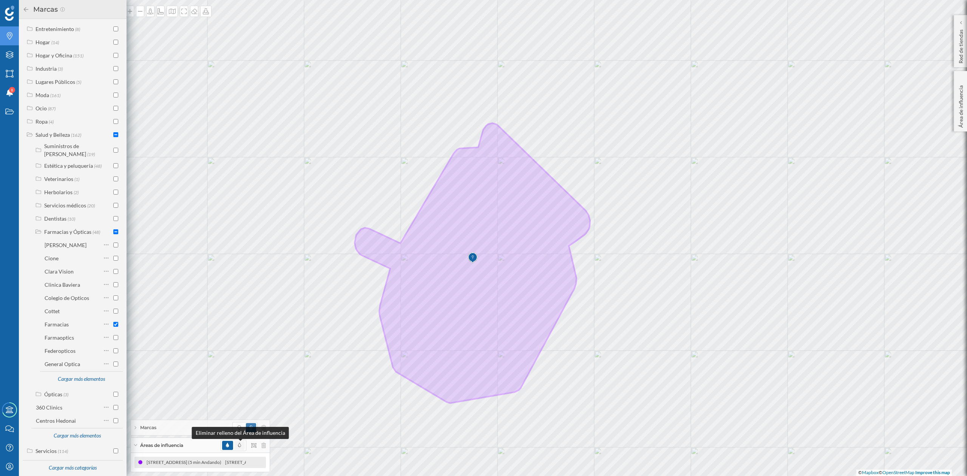
click at [238, 448] on span at bounding box center [239, 445] width 3 height 7
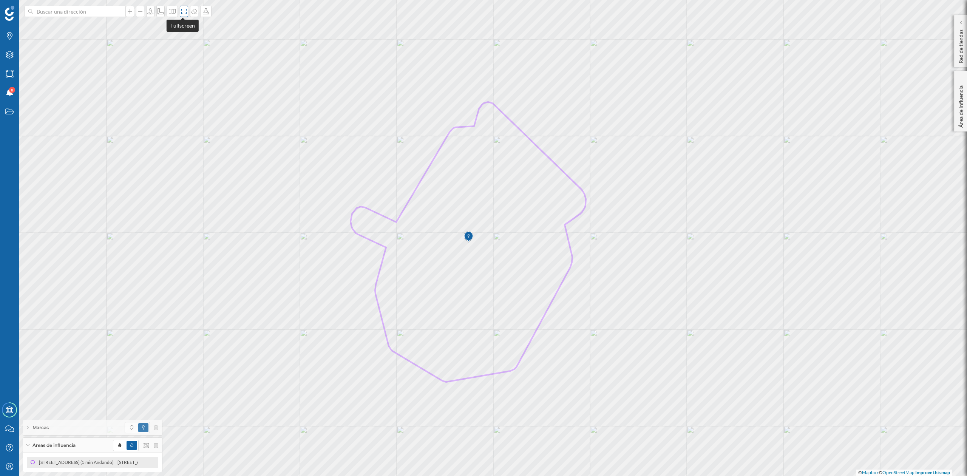
click at [182, 15] on div at bounding box center [184, 11] width 8 height 11
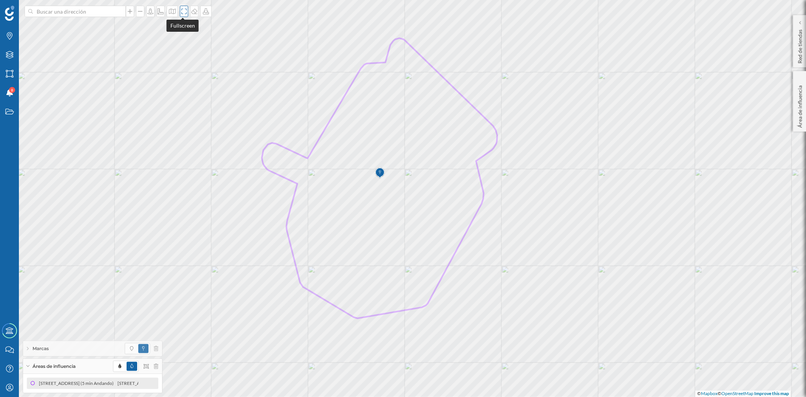
click at [181, 9] on icon at bounding box center [184, 11] width 8 height 6
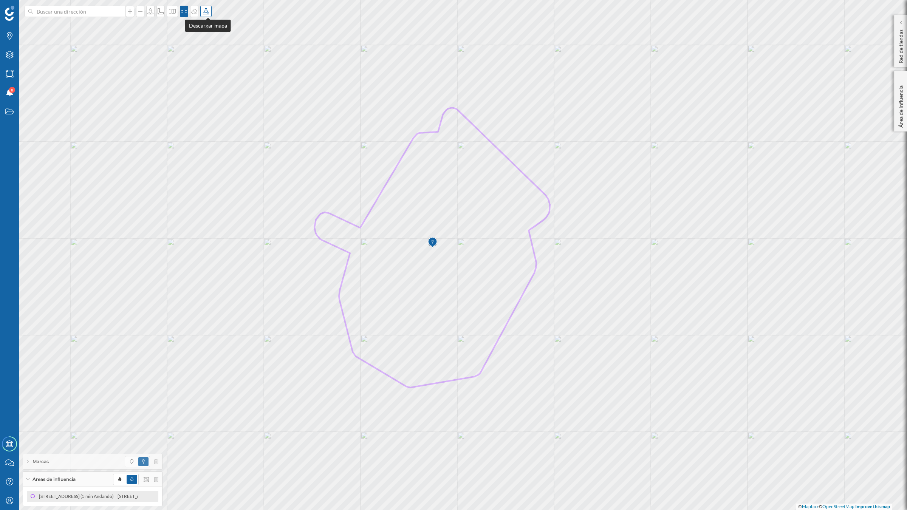
click at [210, 9] on icon at bounding box center [206, 11] width 8 height 6
click at [221, 57] on div "Descargar sin leyenda" at bounding box center [232, 55] width 53 height 8
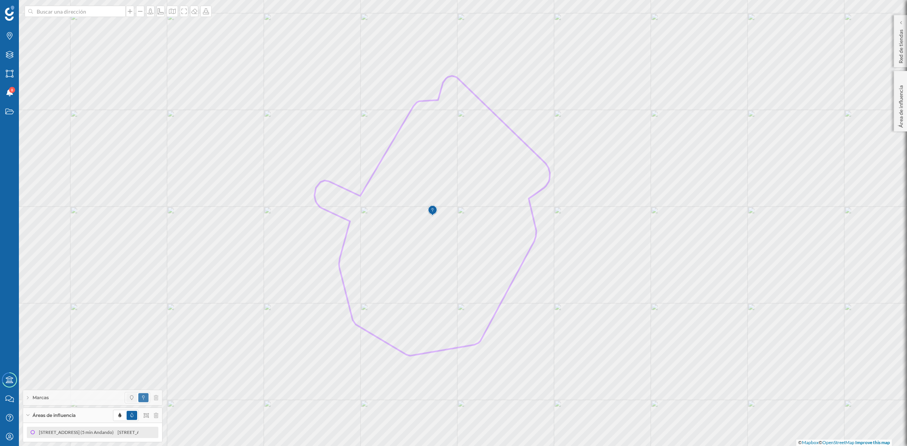
click at [129, 395] on span at bounding box center [131, 397] width 11 height 9
click at [184, 11] on icon at bounding box center [184, 11] width 8 height 6
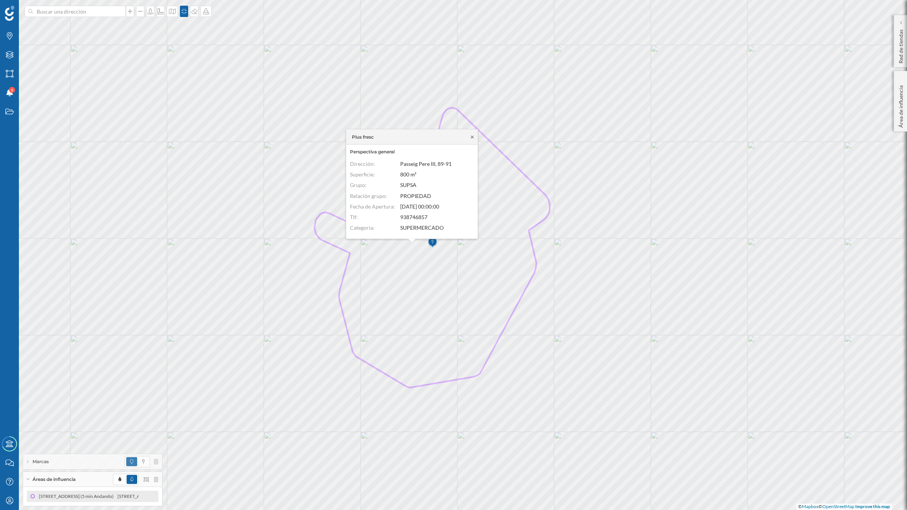
click at [472, 136] on icon at bounding box center [472, 136] width 3 height 3
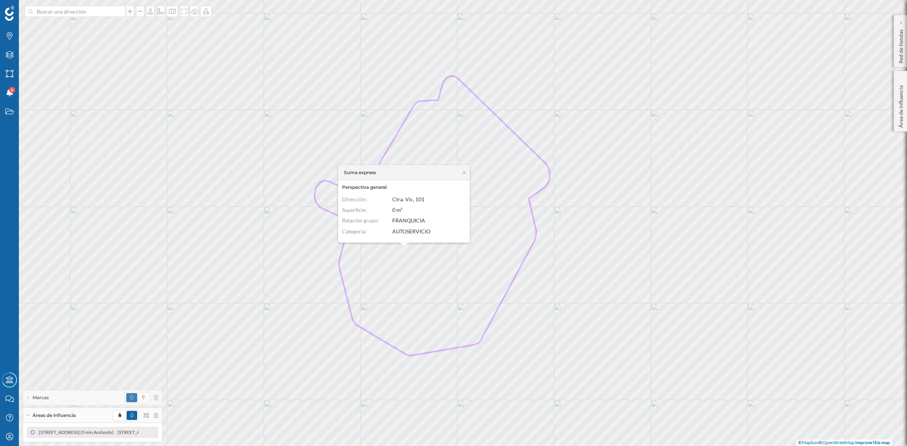
click at [463, 169] on div "Suma express" at bounding box center [403, 172] width 131 height 15
click at [462, 172] on icon at bounding box center [464, 172] width 6 height 5
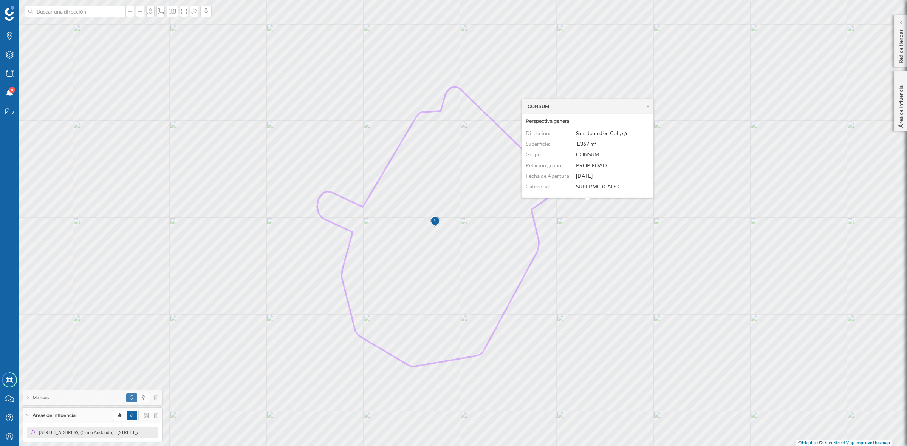
click at [643, 102] on div "CONSUM" at bounding box center [587, 106] width 131 height 15
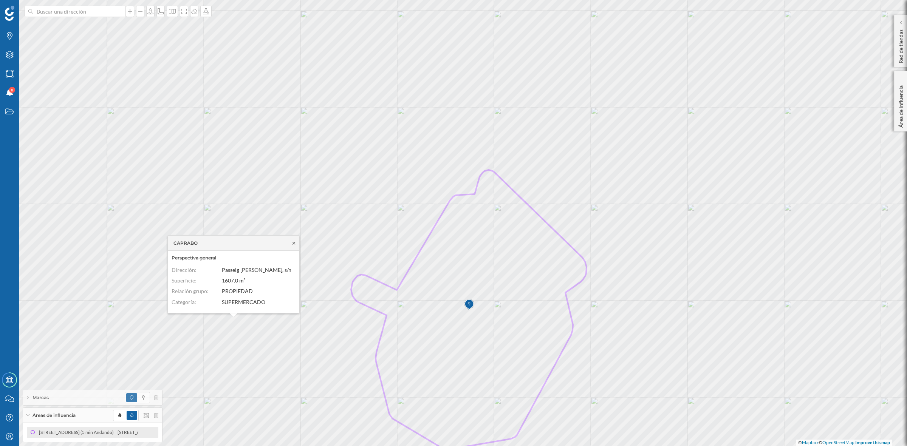
click at [292, 242] on icon at bounding box center [294, 243] width 6 height 5
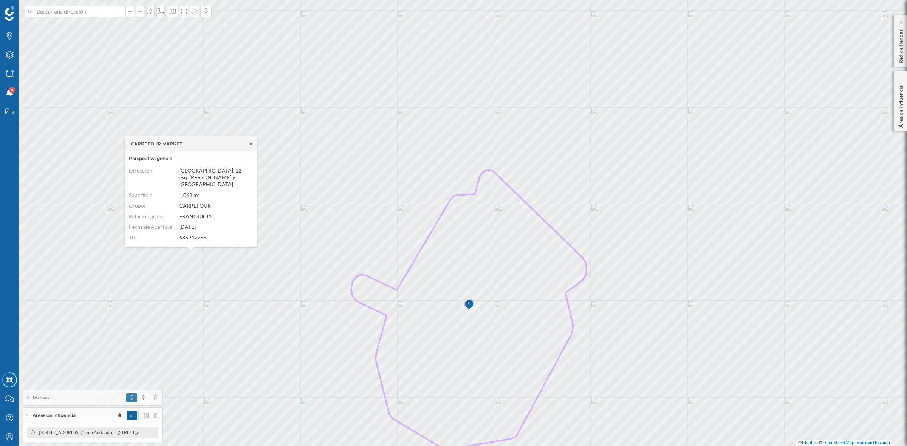
click at [248, 143] on icon at bounding box center [251, 143] width 6 height 5
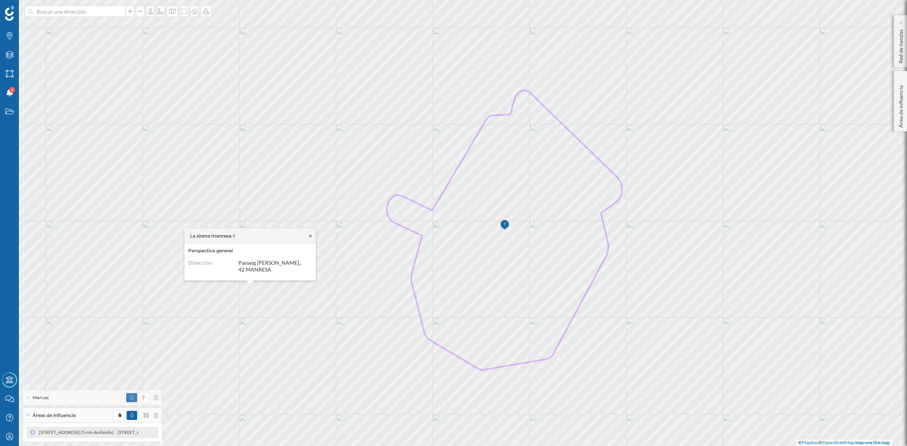
click at [311, 235] on icon at bounding box center [311, 235] width 6 height 5
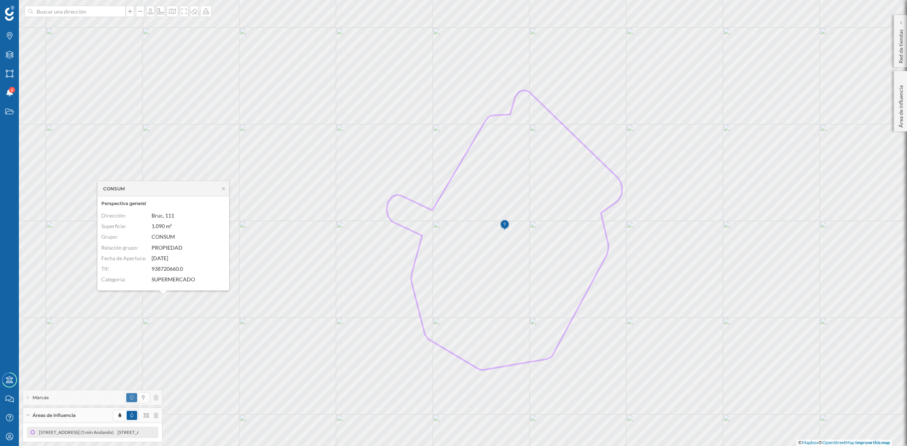
click at [226, 186] on div "CONSUM" at bounding box center [162, 188] width 131 height 15
click at [221, 188] on icon at bounding box center [224, 188] width 6 height 5
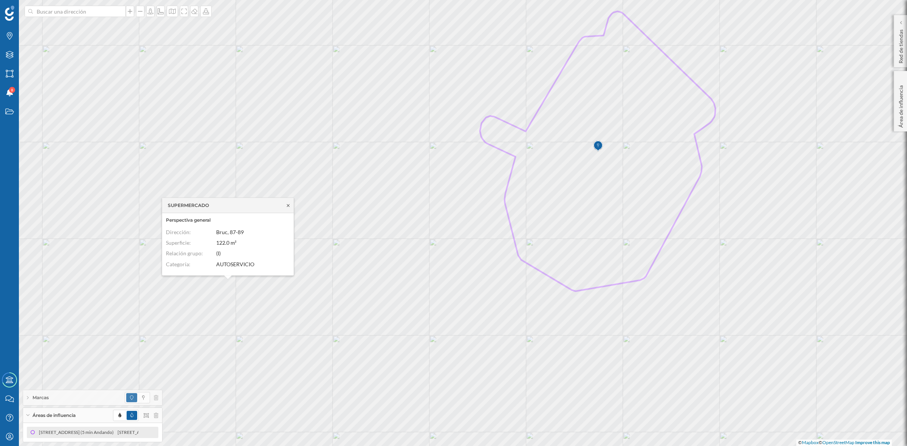
click at [288, 204] on icon at bounding box center [288, 205] width 6 height 5
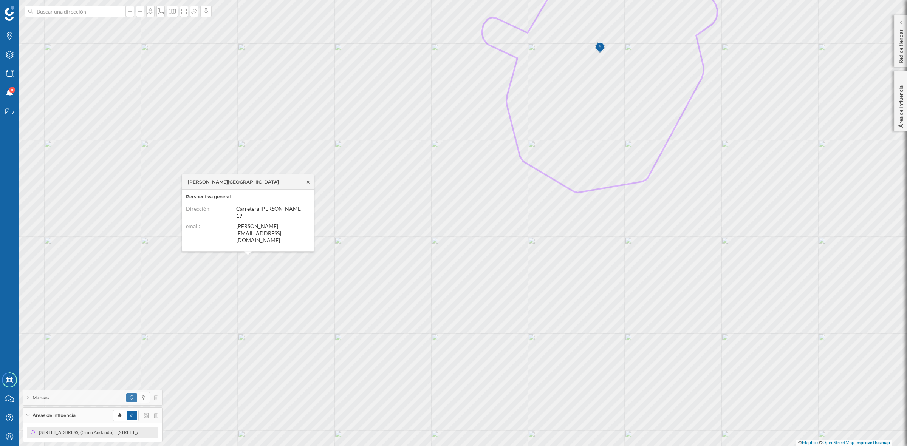
click at [310, 184] on icon at bounding box center [308, 182] width 6 height 5
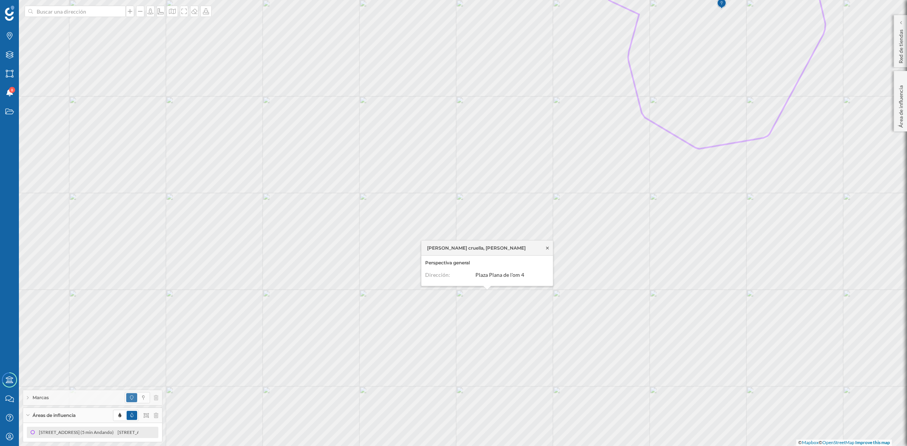
click at [545, 247] on icon at bounding box center [547, 248] width 6 height 5
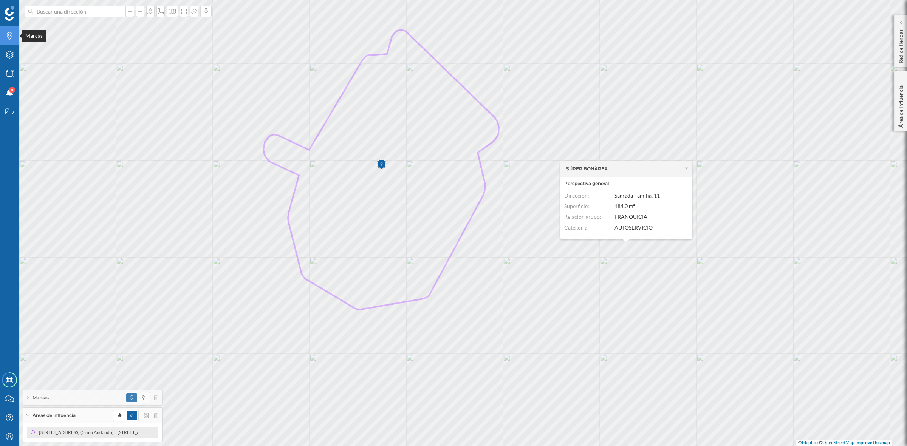
click at [11, 39] on icon "Marcas" at bounding box center [9, 36] width 9 height 8
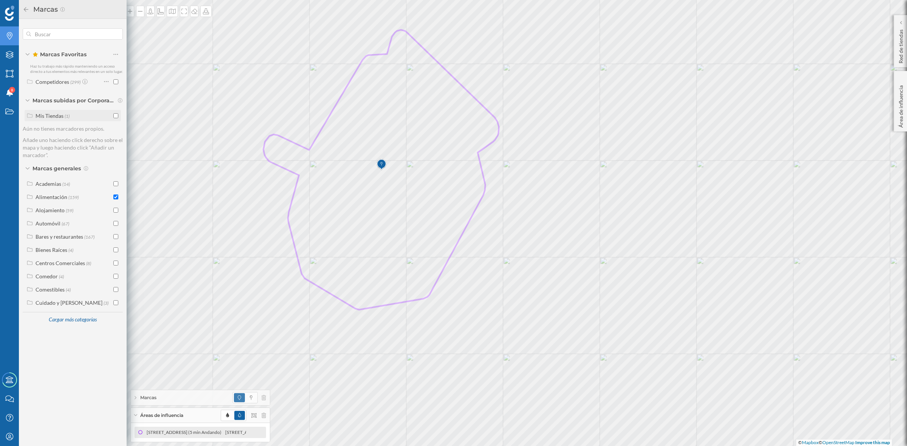
click at [116, 118] on input "checkbox" at bounding box center [115, 115] width 5 height 5
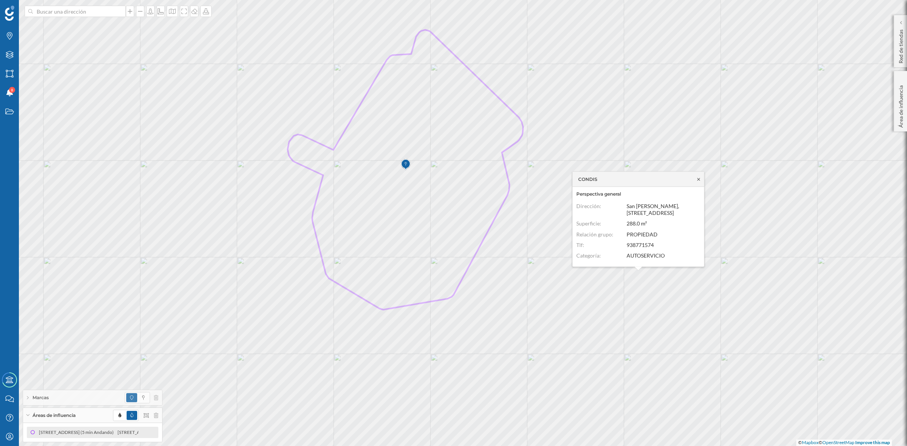
click at [698, 178] on icon at bounding box center [699, 179] width 6 height 5
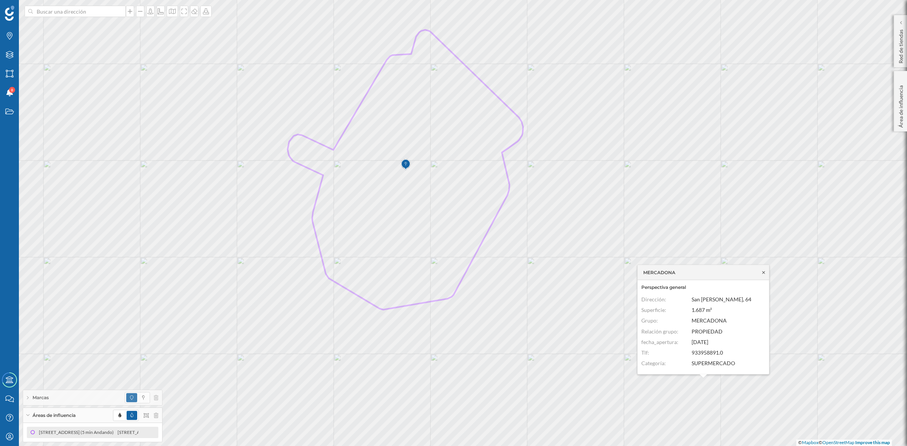
click at [762, 272] on icon at bounding box center [764, 272] width 6 height 5
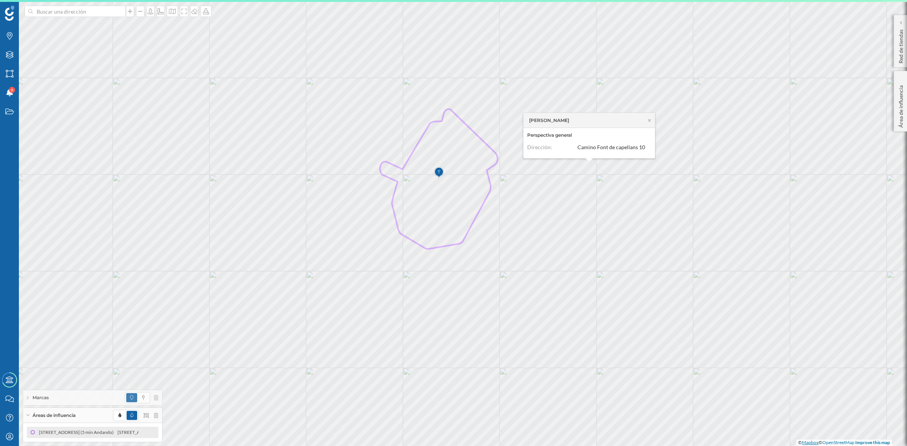
click at [524, 5] on div "[PERSON_NAME] Perspectiva general Dirección: [STREET_ADDRESS]" at bounding box center [524, 5] width 0 height 0
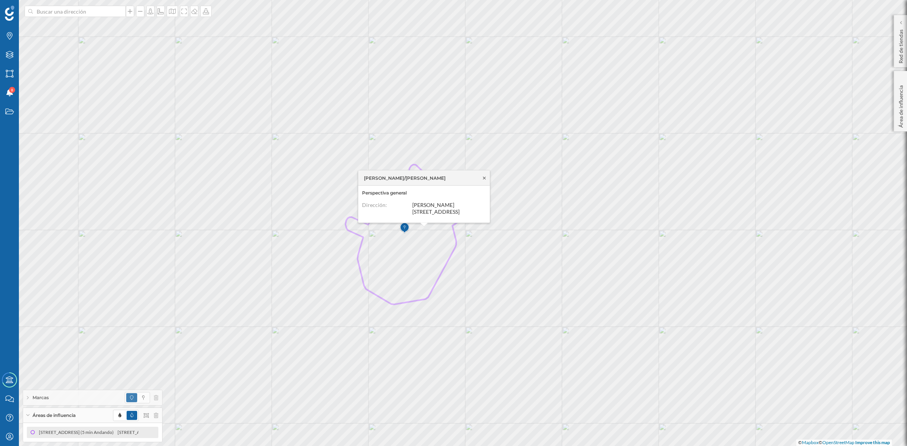
click at [485, 176] on icon at bounding box center [484, 178] width 6 height 5
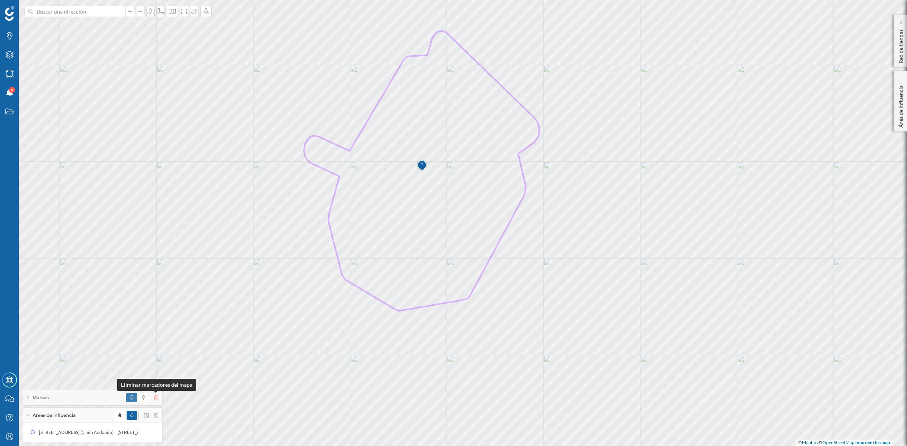
click at [156, 398] on icon at bounding box center [156, 397] width 5 height 5
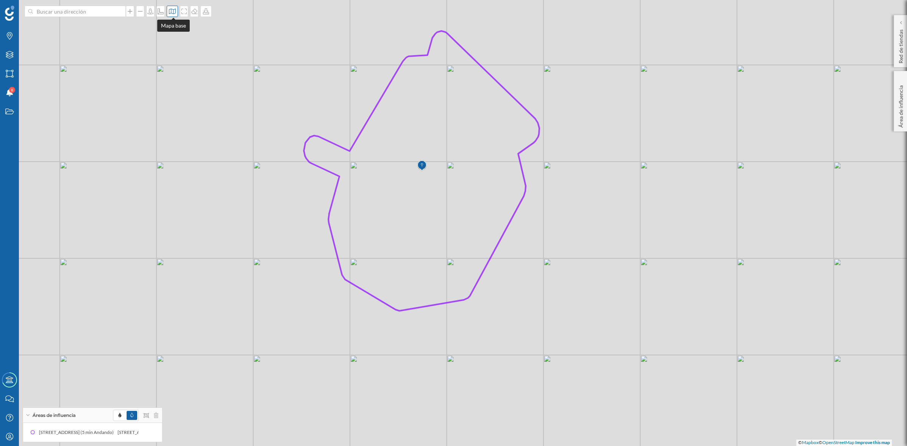
click at [174, 12] on icon at bounding box center [173, 11] width 8 height 6
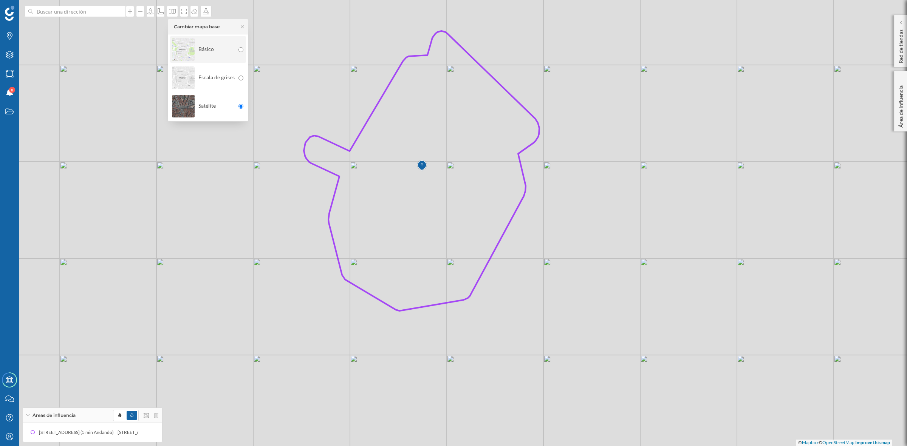
click at [181, 56] on img at bounding box center [183, 49] width 23 height 26
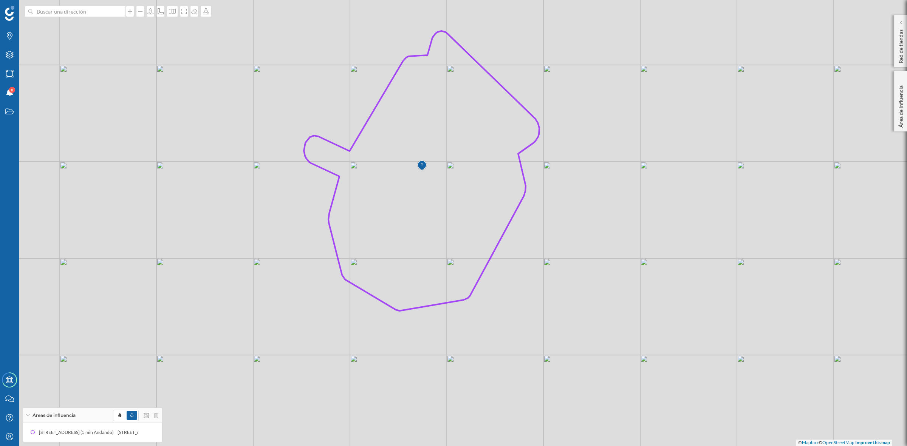
click at [500, 327] on div "© Mapbox © OpenStreetMap Improve this map" at bounding box center [453, 223] width 907 height 446
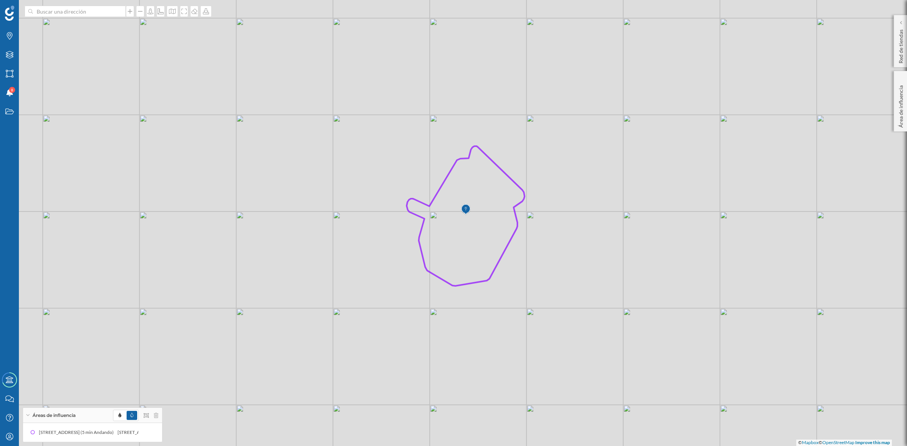
drag, startPoint x: 565, startPoint y: 303, endPoint x: 544, endPoint y: 297, distance: 21.5
click at [544, 297] on div "© Mapbox © OpenStreetMap Improve this map" at bounding box center [453, 223] width 907 height 446
click at [9, 49] on div "Capas" at bounding box center [9, 54] width 19 height 19
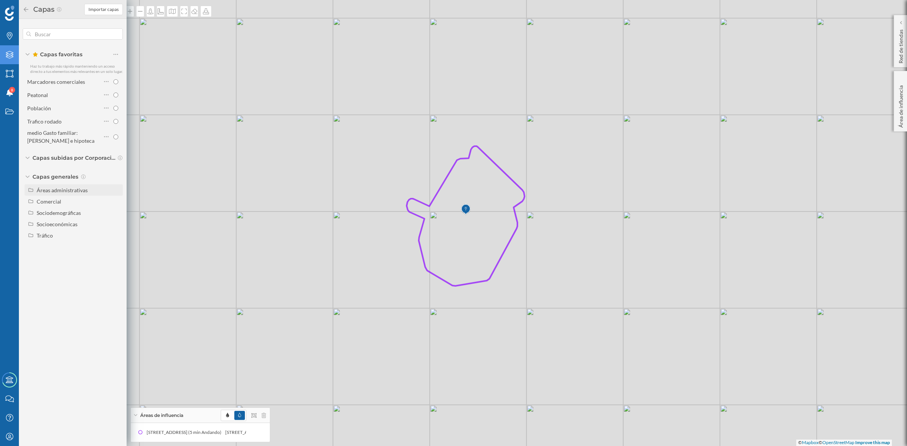
click at [64, 187] on div "Áreas administrativas" at bounding box center [62, 190] width 51 height 6
click at [65, 246] on div "Sección censal" at bounding box center [56, 247] width 34 height 6
click at [115, 246] on input "Sección censal" at bounding box center [117, 246] width 5 height 5
radio input "true"
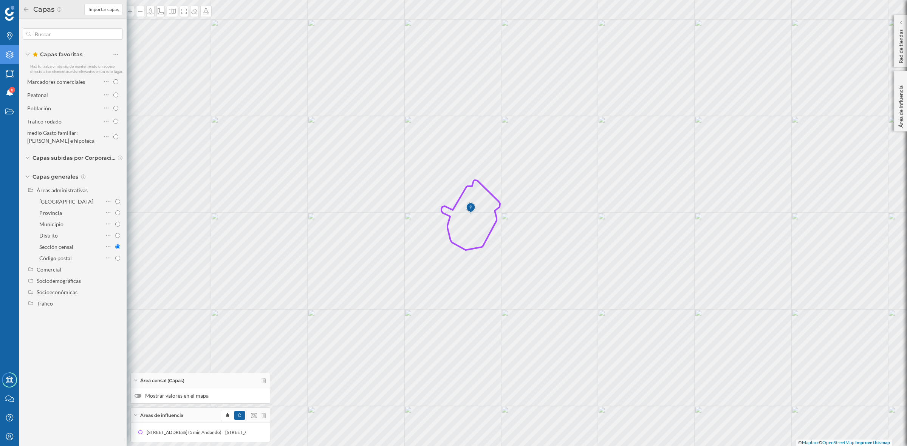
drag, startPoint x: 475, startPoint y: 313, endPoint x: 524, endPoint y: 303, distance: 50.8
click at [524, 303] on div "© Mapbox © OpenStreetMap Improve this map" at bounding box center [453, 223] width 907 height 446
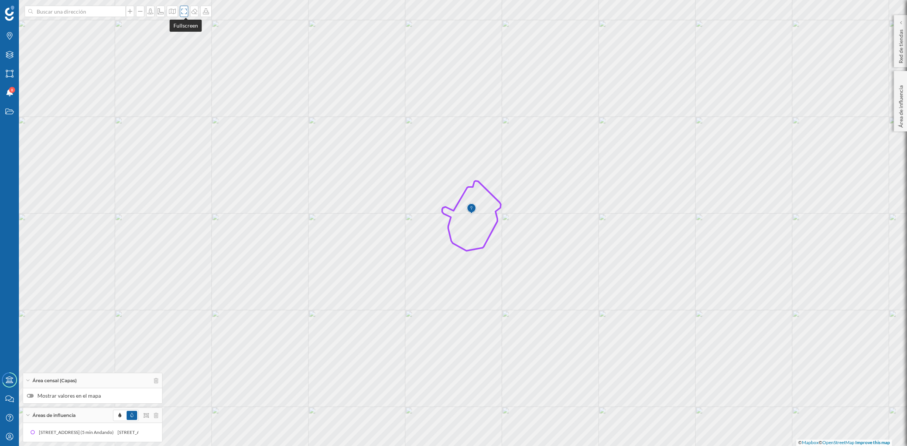
click at [187, 12] on icon at bounding box center [184, 11] width 8 height 6
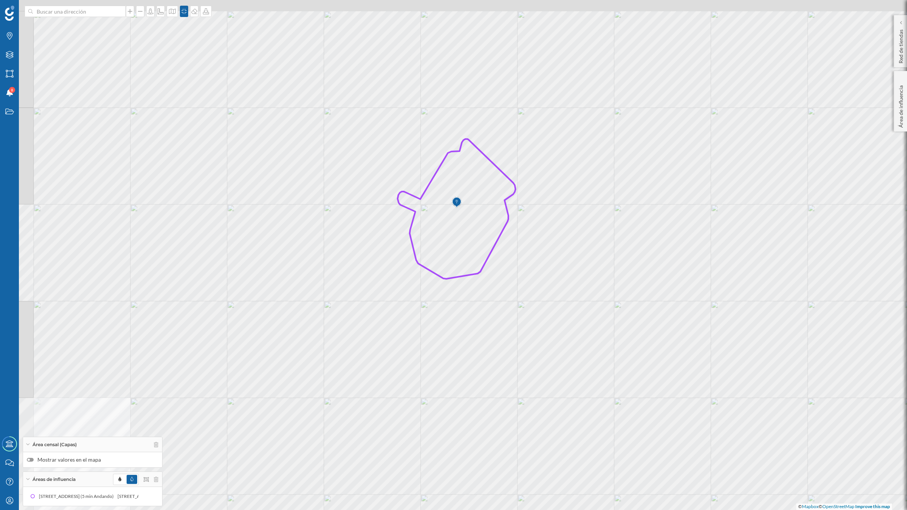
drag, startPoint x: 558, startPoint y: 328, endPoint x: 607, endPoint y: 383, distance: 74.4
click at [607, 383] on div "© Mapbox © OpenStreetMap Improve this map" at bounding box center [453, 255] width 907 height 510
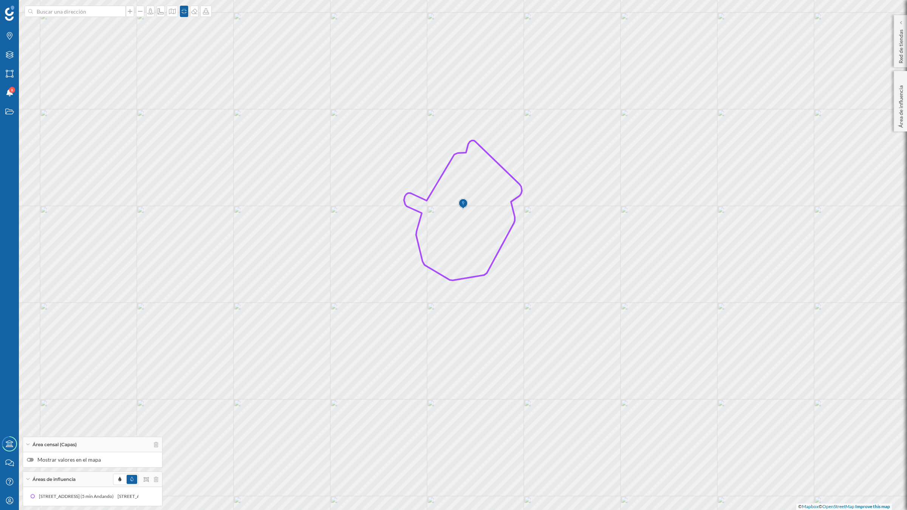
drag, startPoint x: 607, startPoint y: 382, endPoint x: 613, endPoint y: 384, distance: 6.2
click at [613, 384] on div "© Mapbox © OpenStreetMap Improve this map" at bounding box center [453, 255] width 907 height 510
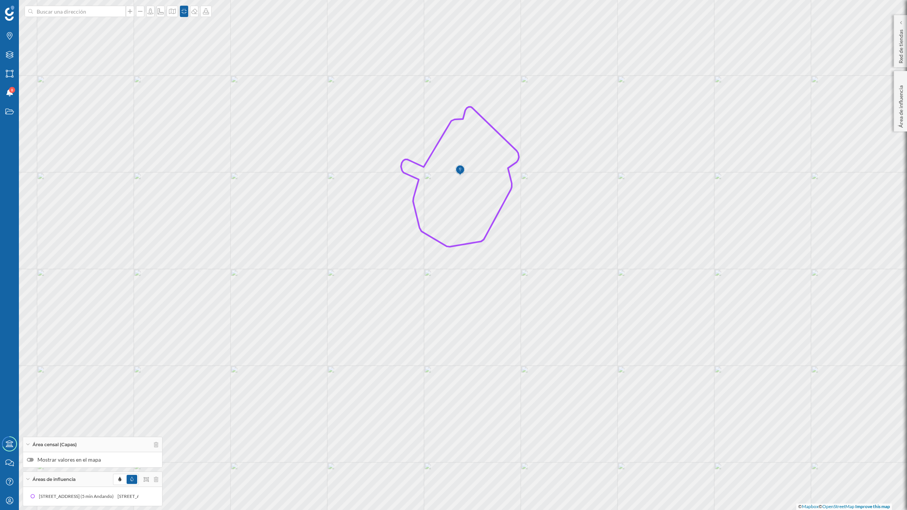
drag, startPoint x: 613, startPoint y: 384, endPoint x: 610, endPoint y: 350, distance: 33.8
click at [610, 350] on div "© Mapbox © OpenStreetMap Improve this map" at bounding box center [453, 255] width 907 height 510
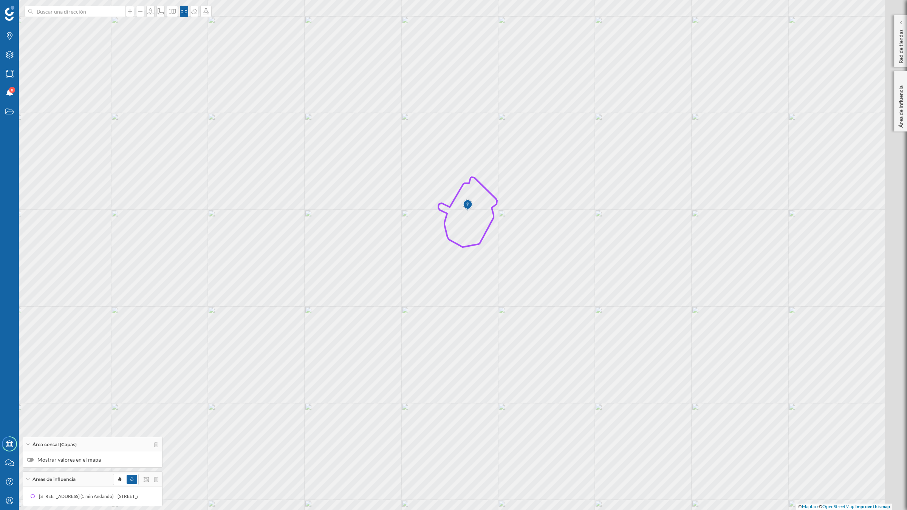
drag, startPoint x: 643, startPoint y: 241, endPoint x: 606, endPoint y: 268, distance: 46.5
click at [606, 268] on div "© Mapbox © OpenStreetMap Improve this map" at bounding box center [453, 255] width 907 height 510
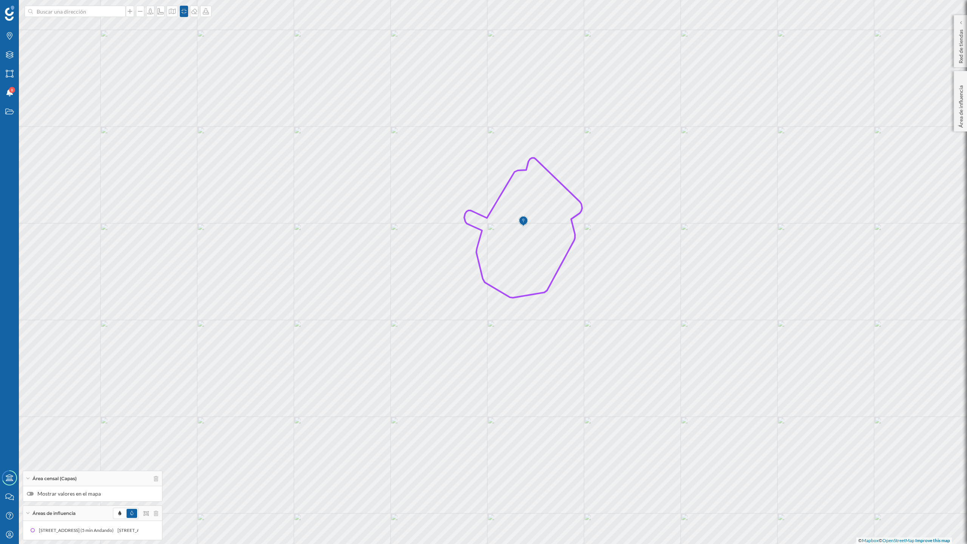
drag, startPoint x: 714, startPoint y: 234, endPoint x: 693, endPoint y: 280, distance: 50.4
click at [693, 280] on div "© Mapbox © OpenStreetMap Improve this map" at bounding box center [483, 272] width 967 height 544
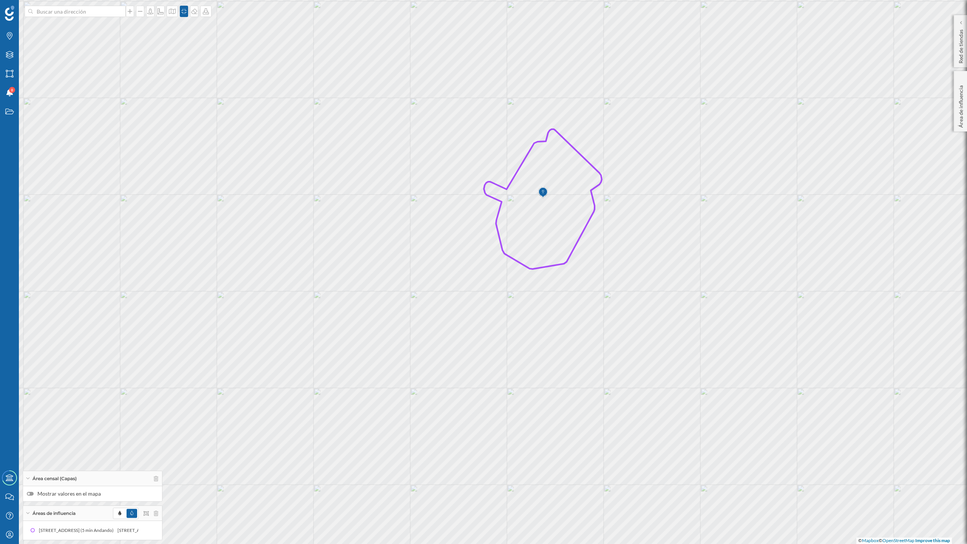
drag, startPoint x: 693, startPoint y: 287, endPoint x: 715, endPoint y: 258, distance: 36.6
click at [715, 258] on div "© Mapbox © OpenStreetMap Improve this map" at bounding box center [483, 272] width 967 height 544
drag, startPoint x: 715, startPoint y: 258, endPoint x: 716, endPoint y: 252, distance: 6.8
click at [716, 252] on div "© Mapbox © OpenStreetMap Improve this map" at bounding box center [483, 272] width 967 height 544
click at [31, 446] on div at bounding box center [30, 494] width 7 height 4
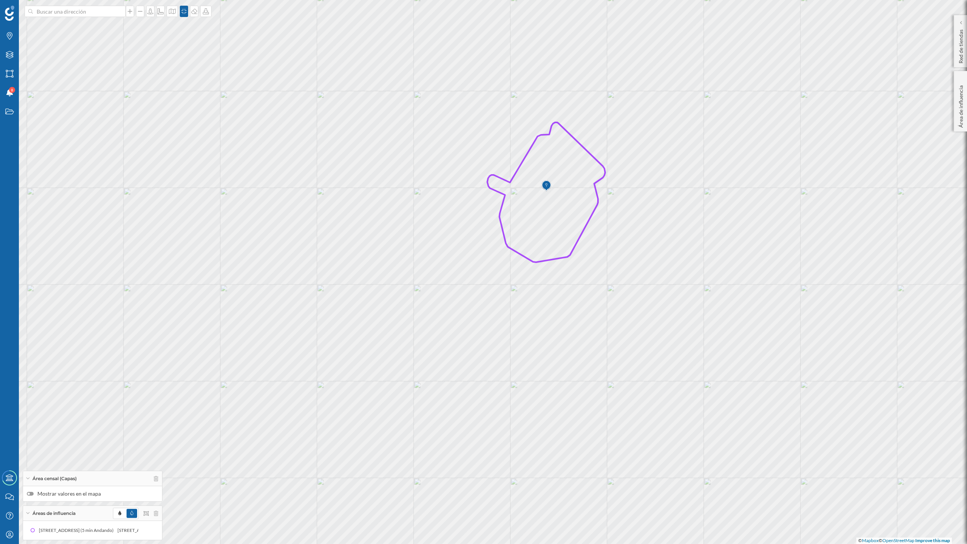
click at [0, 0] on input "Mostrar valores en el mapa" at bounding box center [0, 0] width 0 height 0
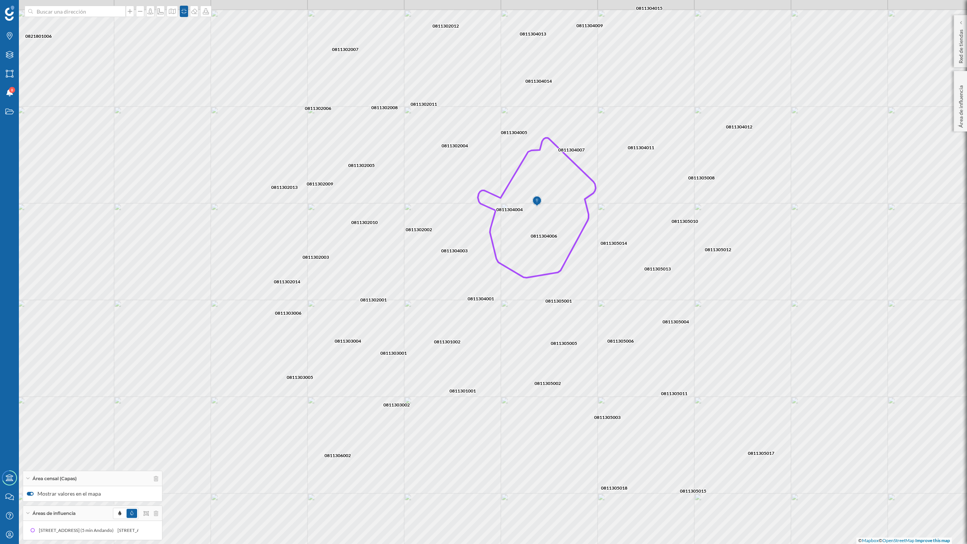
drag, startPoint x: 515, startPoint y: 278, endPoint x: 505, endPoint y: 294, distance: 18.1
click at [505, 294] on div "0811303002 0811302014 0811303004 0811303001 0811302002 0811303005 0811303006 08…" at bounding box center [483, 272] width 967 height 544
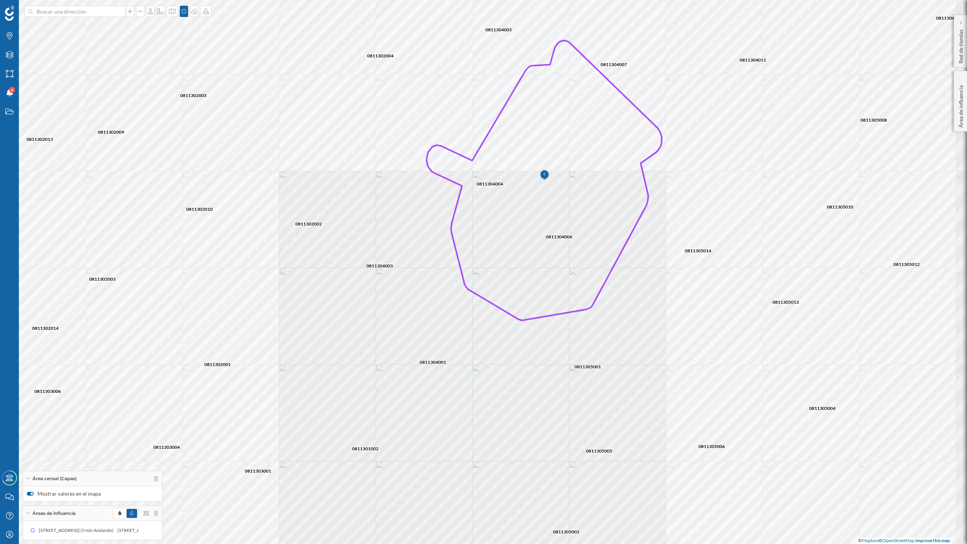
drag, startPoint x: 658, startPoint y: 283, endPoint x: 634, endPoint y: 342, distance: 63.4
click at [634, 342] on div "0811303002 0811302014 0811303004 0811303001 0811302002 0811303005 0811303006 08…" at bounding box center [483, 272] width 967 height 544
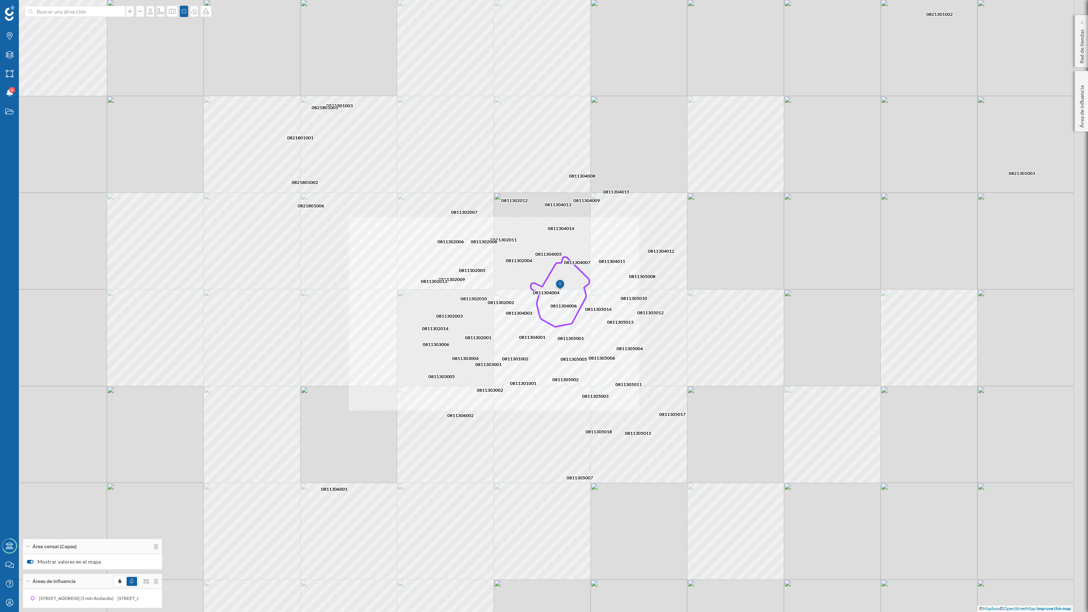
drag, startPoint x: 707, startPoint y: 328, endPoint x: 659, endPoint y: 337, distance: 49.1
click at [659, 337] on div "0811304001 0811305001 0811304006 0811304003 0811304004 0811303001 0811302002 08…" at bounding box center [544, 306] width 1088 height 612
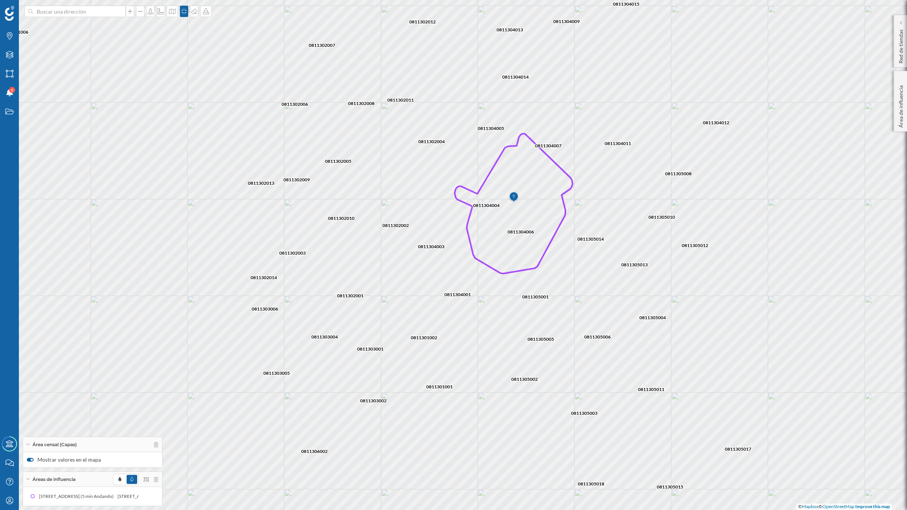
drag, startPoint x: 694, startPoint y: 329, endPoint x: 726, endPoint y: 302, distance: 42.3
click at [726, 302] on div "0811304005 0811304014 0811304015 0811304004 0811305014 0811302012 0811304006 08…" at bounding box center [453, 255] width 907 height 510
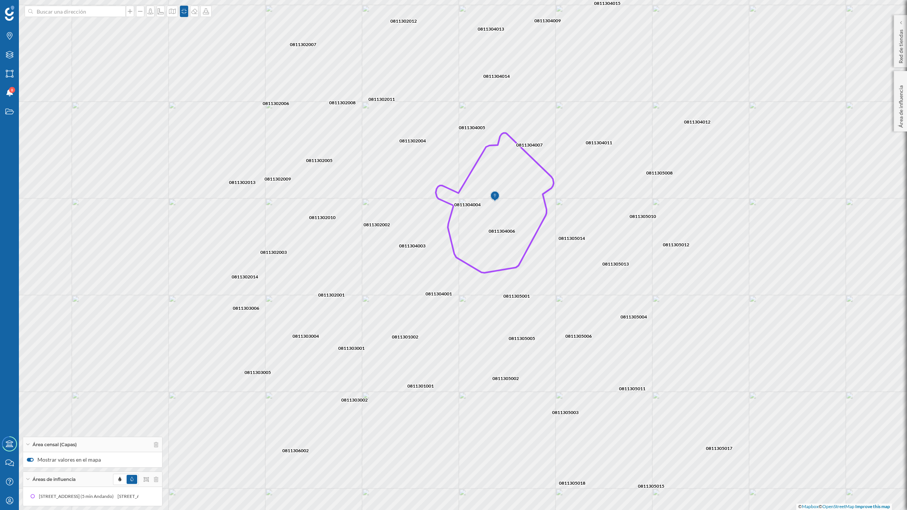
drag, startPoint x: 707, startPoint y: 305, endPoint x: 699, endPoint y: 304, distance: 7.6
click at [699, 304] on div "0811304005 0811304014 0811304015 0811304004 0811305014 0811302012 0811304006 08…" at bounding box center [453, 255] width 907 height 510
click at [14, 41] on div "Marcas" at bounding box center [9, 35] width 19 height 19
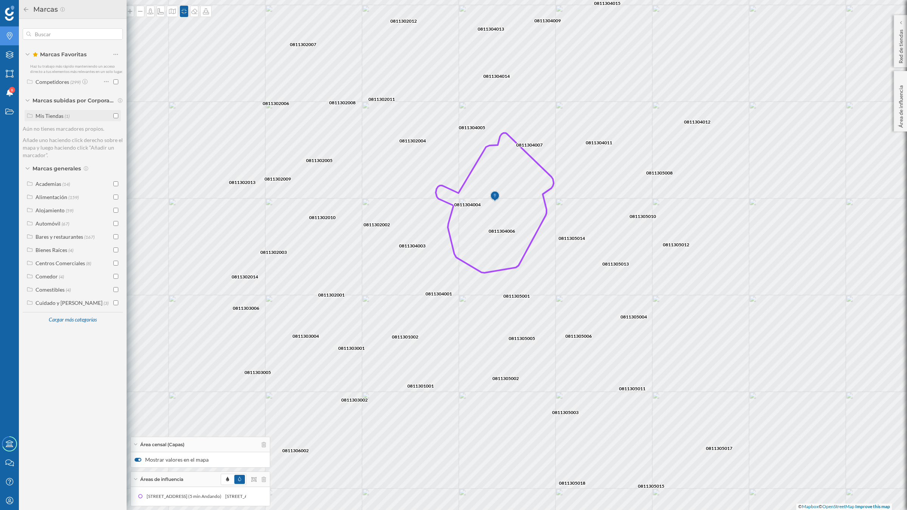
click at [116, 114] on input "checkbox" at bounding box center [115, 115] width 5 height 5
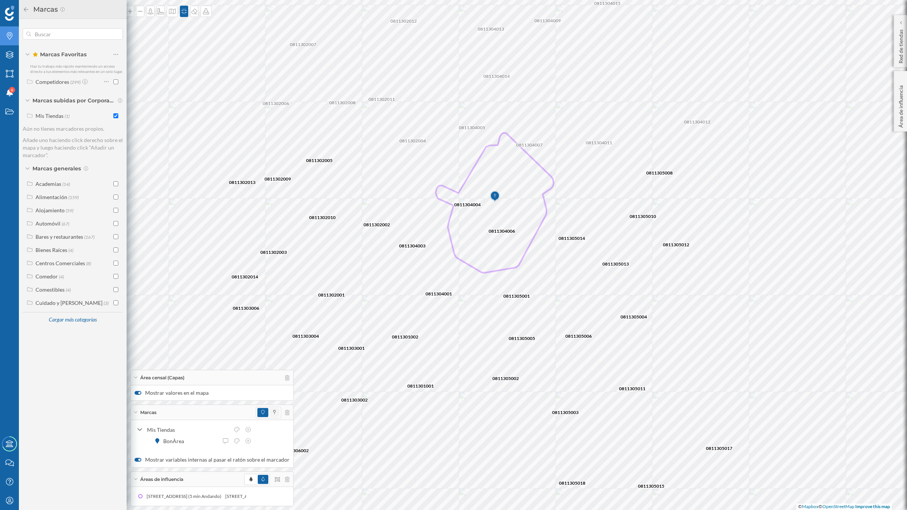
click at [271, 408] on span at bounding box center [274, 412] width 10 height 9
click at [24, 7] on icon at bounding box center [26, 9] width 7 height 5
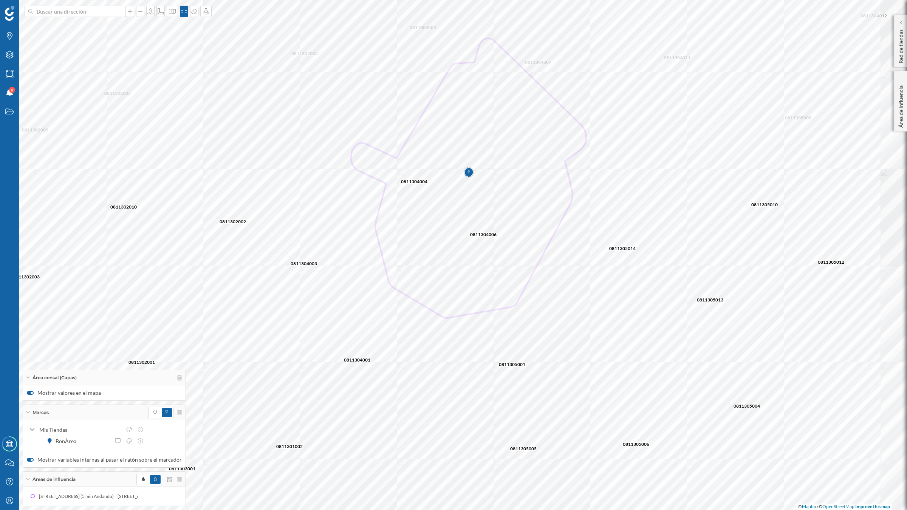
click at [361, 152] on div at bounding box center [361, 152] width 0 height 0
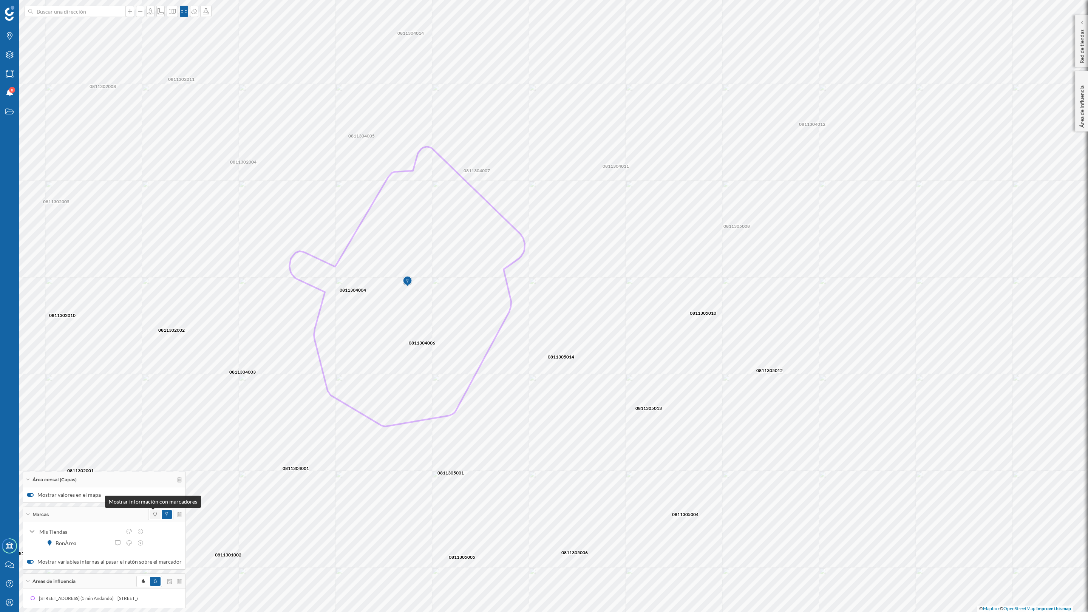
click at [153, 446] on span at bounding box center [154, 514] width 3 height 7
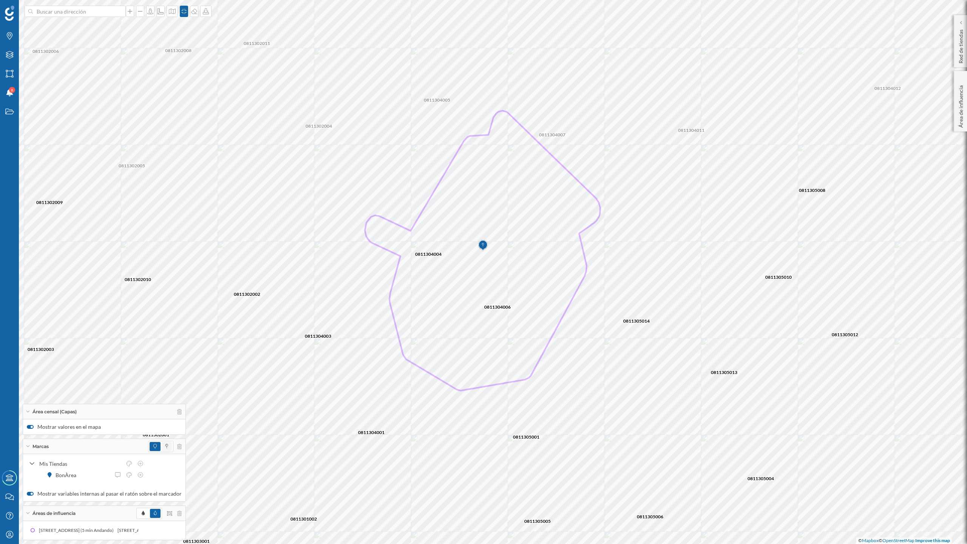
click at [162, 445] on span at bounding box center [167, 446] width 10 height 9
click at [206, 14] on icon at bounding box center [206, 11] width 8 height 6
click at [227, 59] on div "Descargar sin leyenda" at bounding box center [229, 55] width 53 height 8
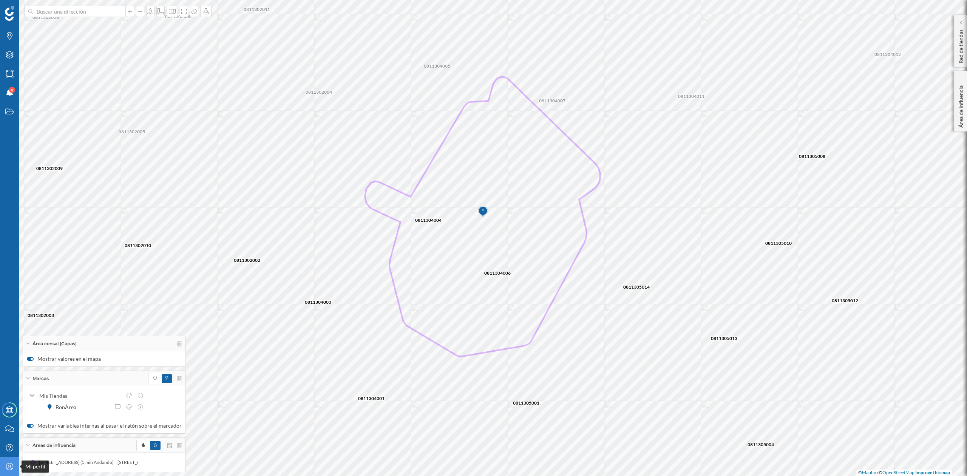
click at [6, 446] on div "Mi perfil" at bounding box center [9, 466] width 19 height 19
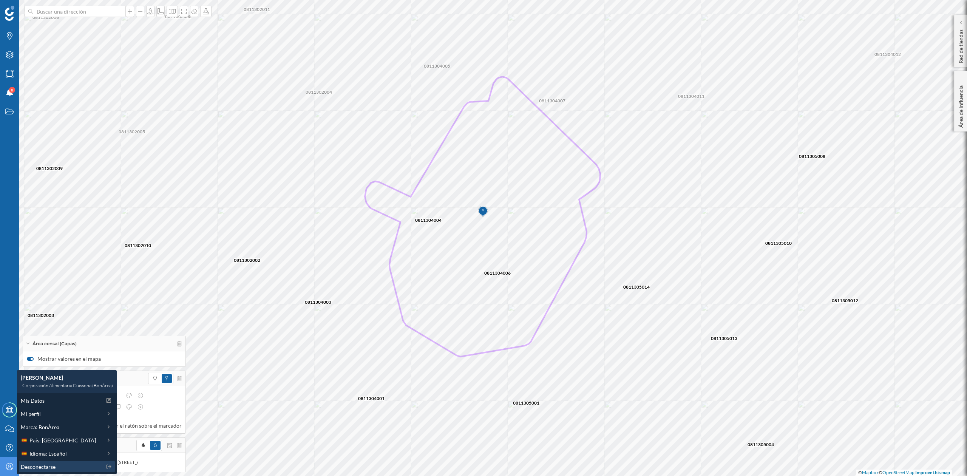
click at [31, 446] on span "Desconectarse" at bounding box center [38, 467] width 35 height 8
